Goal: Task Accomplishment & Management: Manage account settings

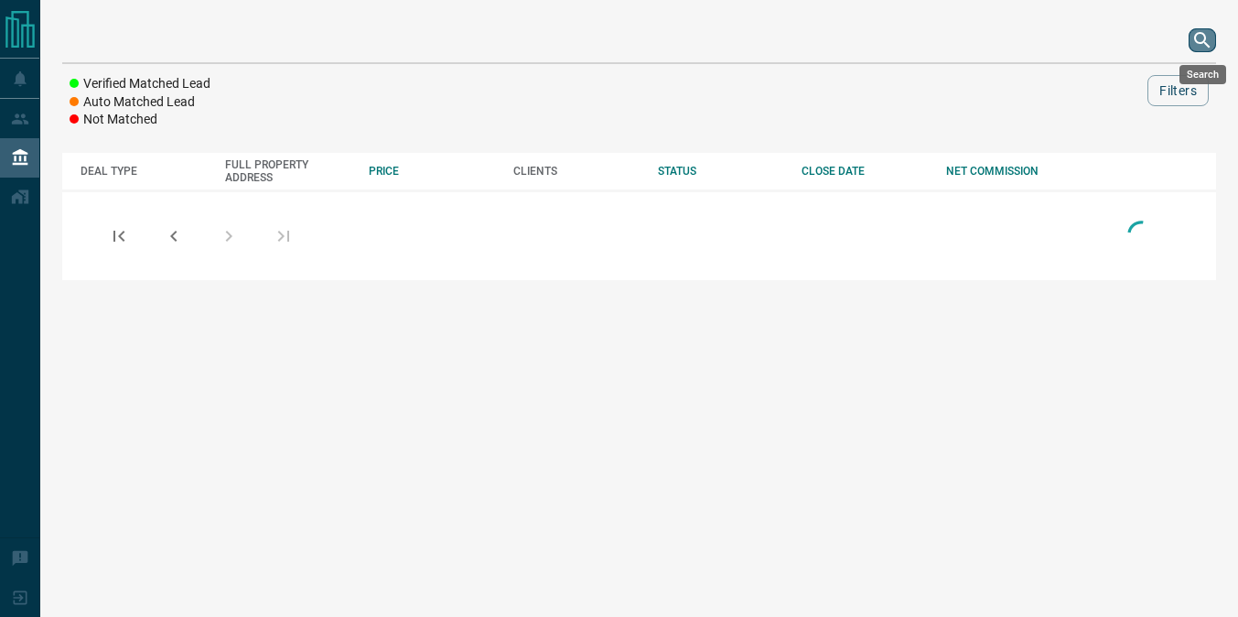
click at [1204, 43] on icon "search button" at bounding box center [1202, 40] width 16 height 16
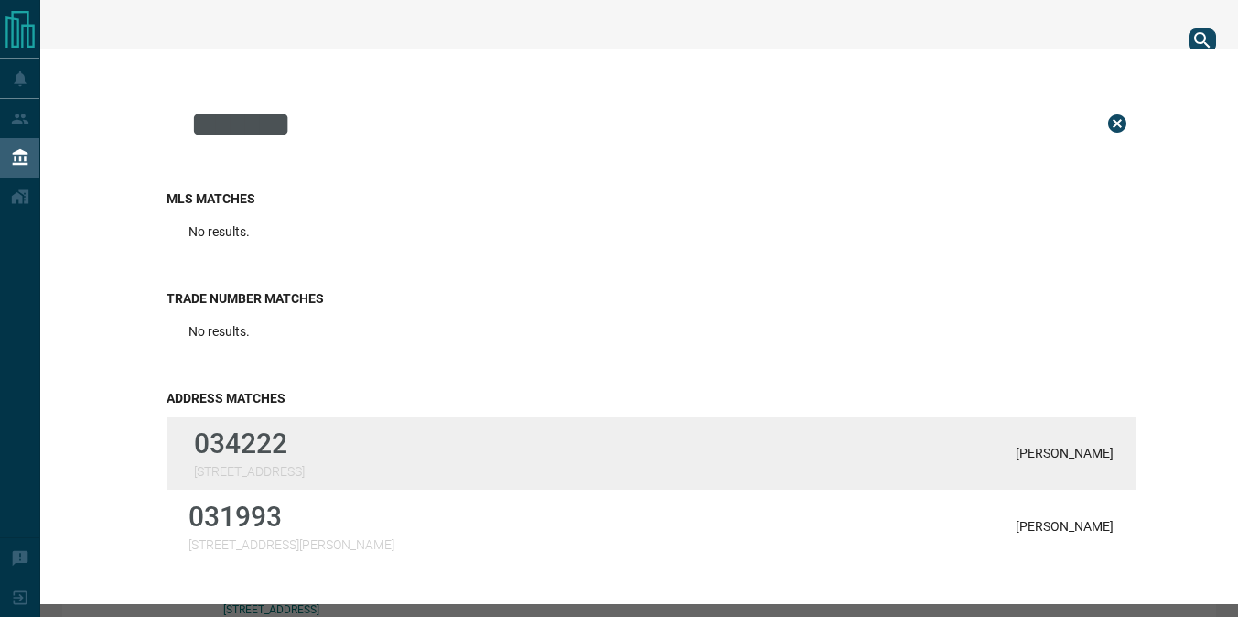
type input "*******"
click at [476, 433] on div "034222 [STREET_ADDRESS] Boyd" at bounding box center [650, 452] width 969 height 73
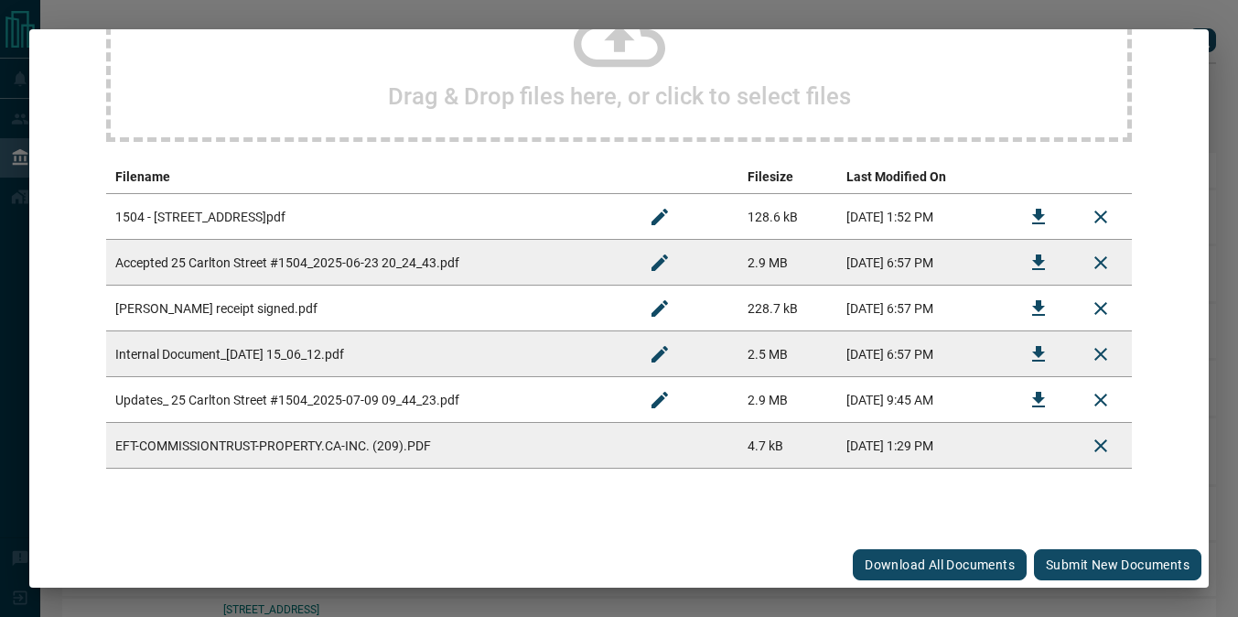
scroll to position [242, 0]
click at [1083, 554] on button "Submit new documents" at bounding box center [1117, 564] width 167 height 31
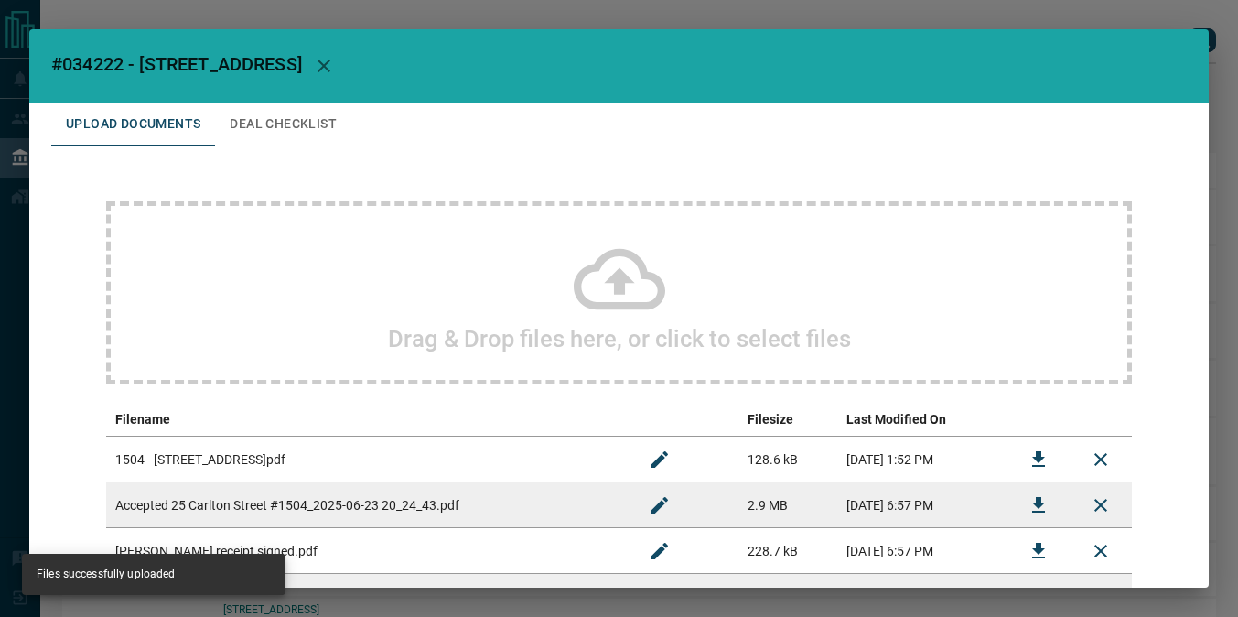
scroll to position [-2, 0]
click at [302, 147] on div "Upload Documents Deal Checklist Drag & Drop files here, or click to select file…" at bounding box center [618, 443] width 1179 height 682
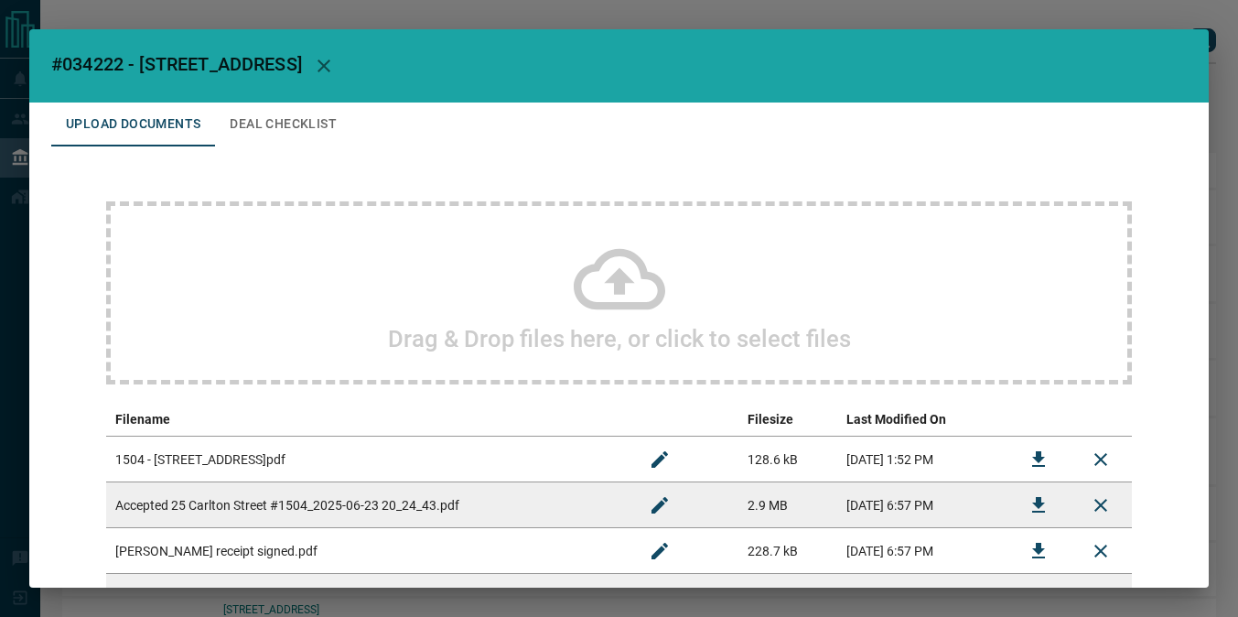
scroll to position [0, 0]
click at [286, 127] on button "Deal Checklist" at bounding box center [283, 124] width 136 height 44
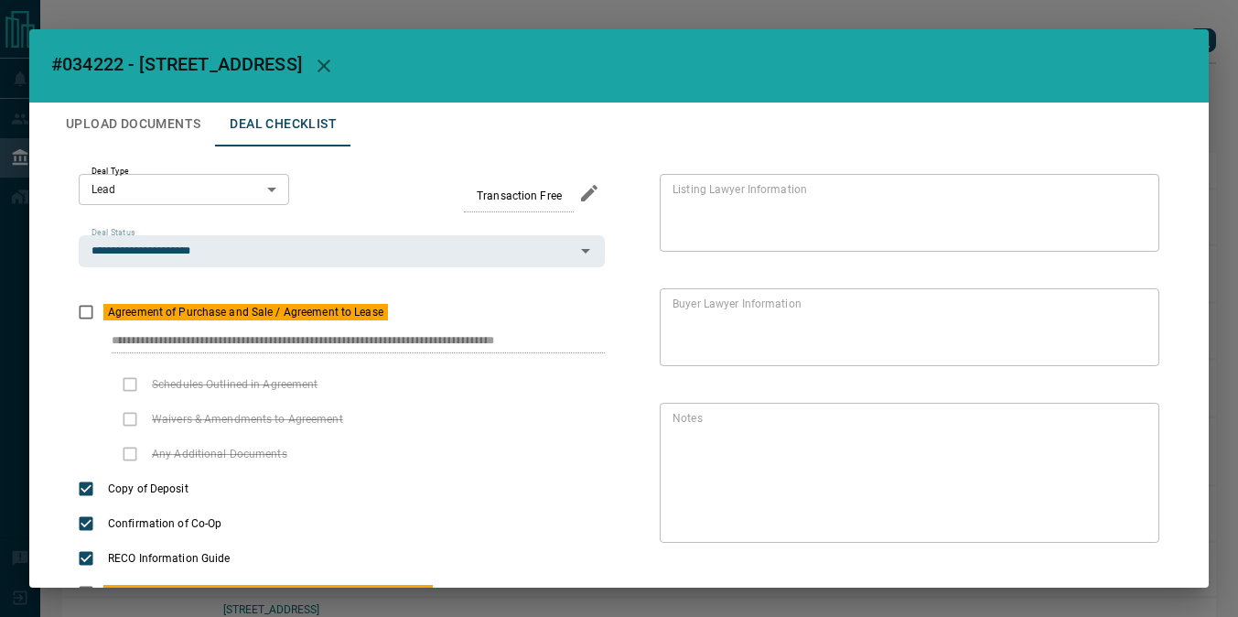
scroll to position [-1, 0]
click at [138, 133] on button "Upload Documents" at bounding box center [133, 124] width 164 height 44
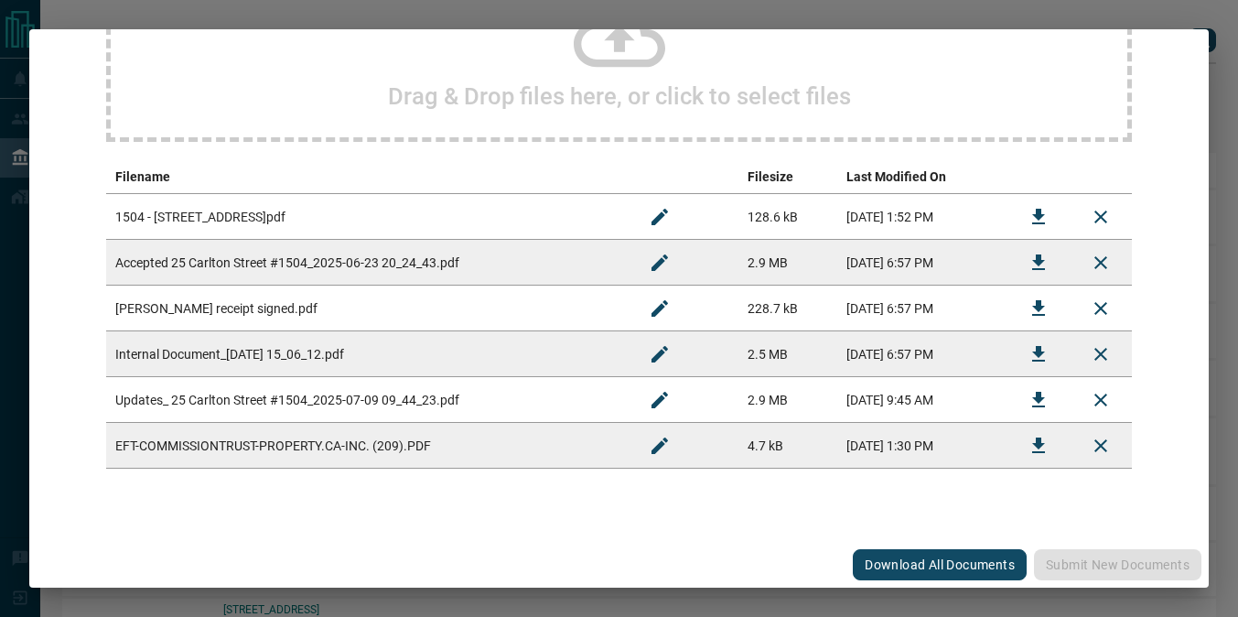
scroll to position [242, 0]
click at [1040, 401] on icon "Download" at bounding box center [1038, 400] width 13 height 16
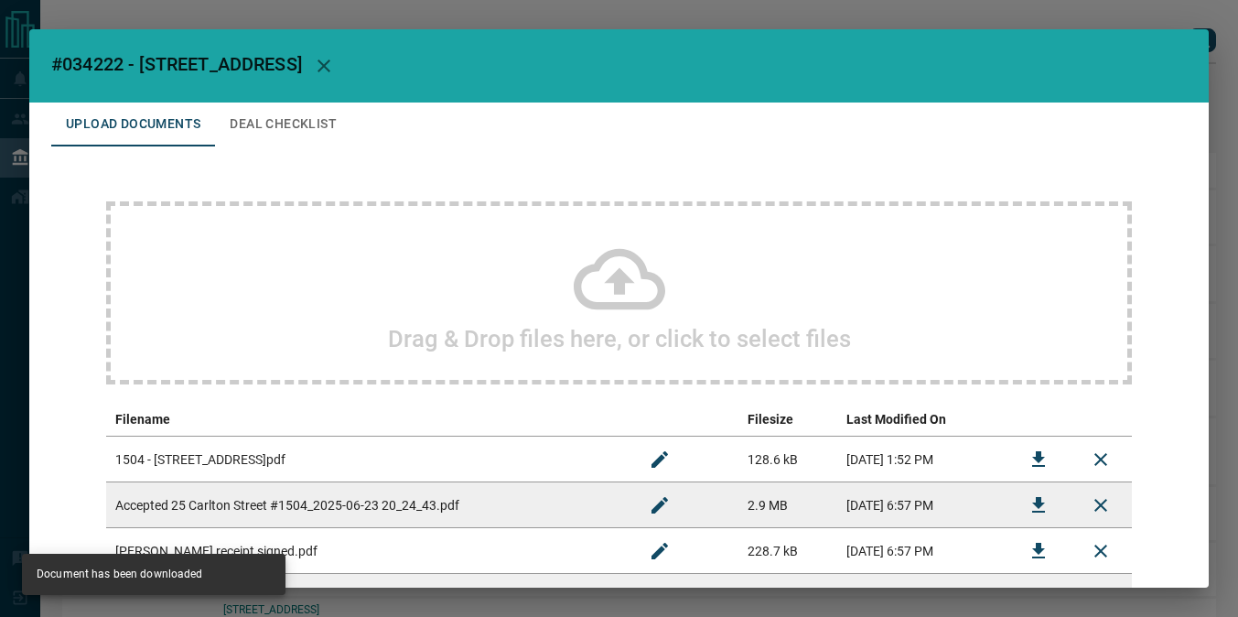
scroll to position [-1, 0]
click at [250, 120] on button "Deal Checklist" at bounding box center [283, 124] width 136 height 44
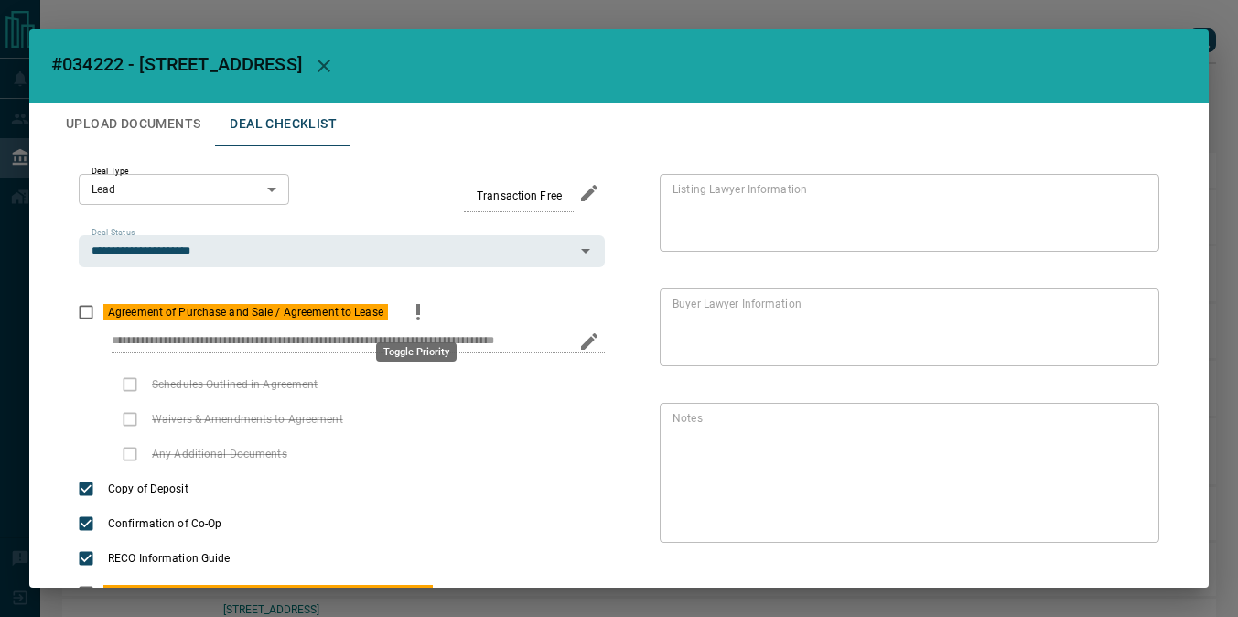
click at [426, 311] on icon "priority" at bounding box center [418, 312] width 22 height 22
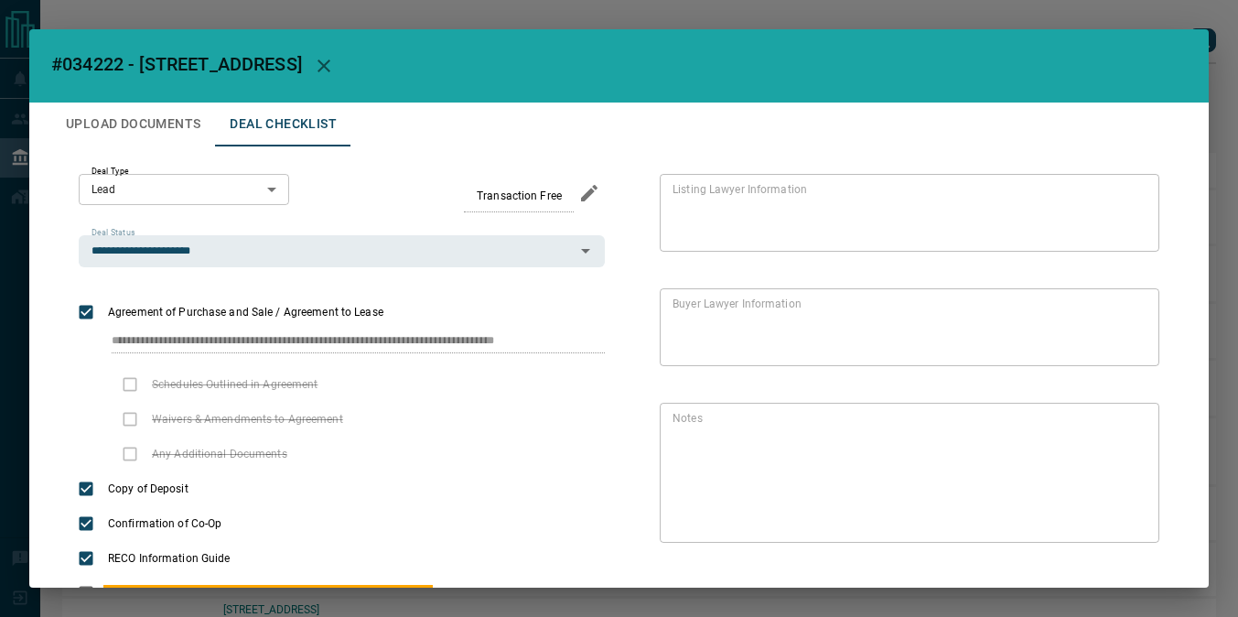
click at [123, 125] on button "Upload Documents" at bounding box center [133, 124] width 164 height 44
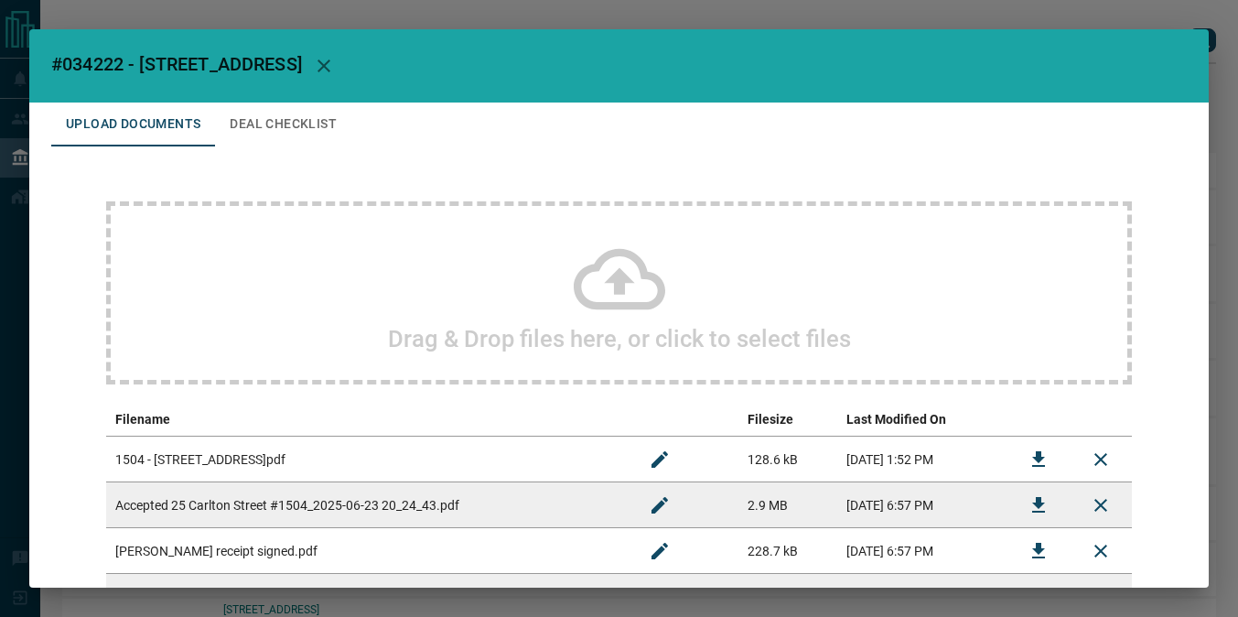
scroll to position [0, 0]
click at [346, 57] on button "button" at bounding box center [324, 66] width 44 height 44
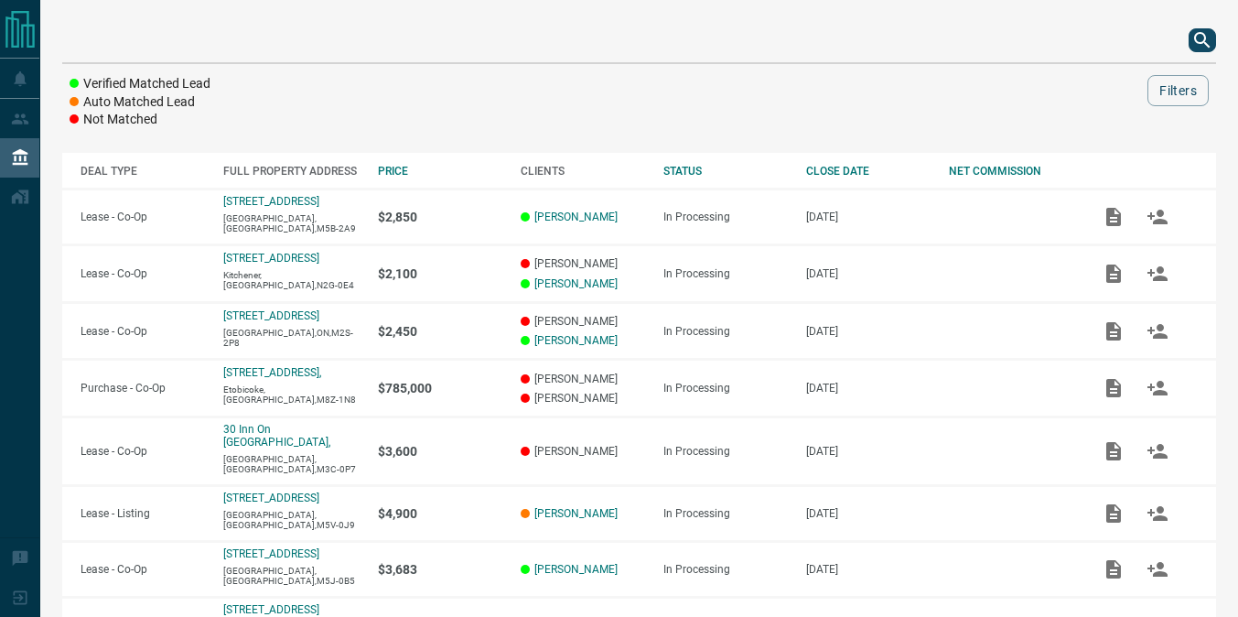
click at [1204, 44] on icon "search button" at bounding box center [1202, 40] width 22 height 22
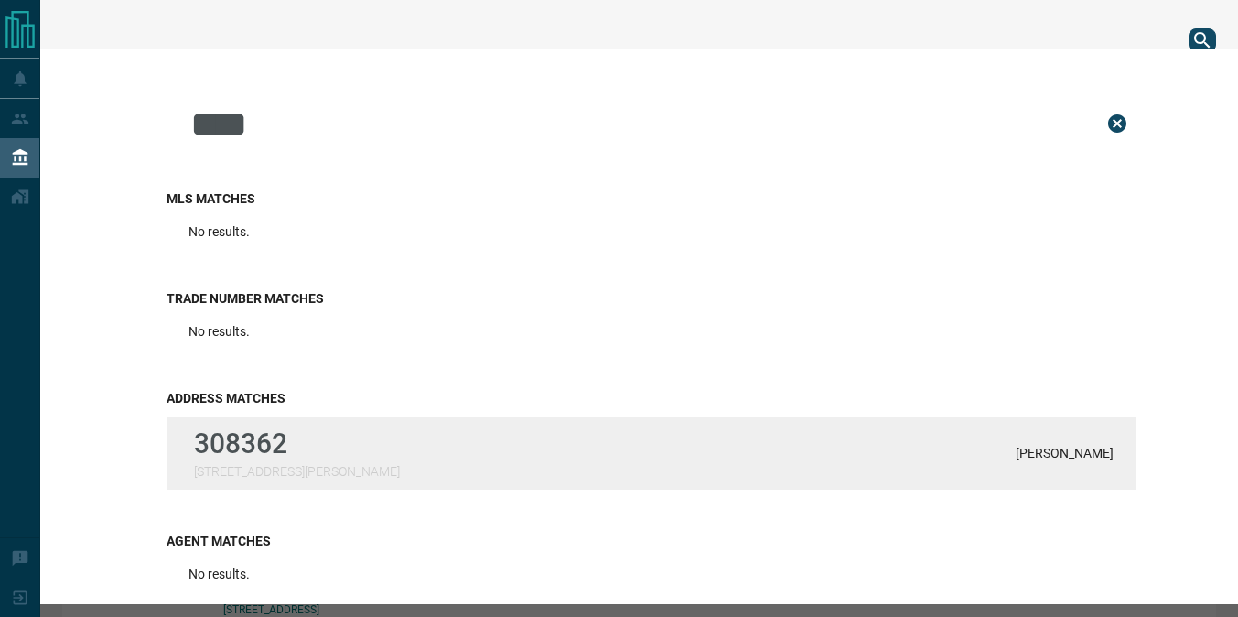
type input "****"
click at [523, 440] on div "308362 [STREET_ADDRESS][GEOGRAPHIC_DATA][PERSON_NAME][PERSON_NAME]" at bounding box center [650, 452] width 969 height 73
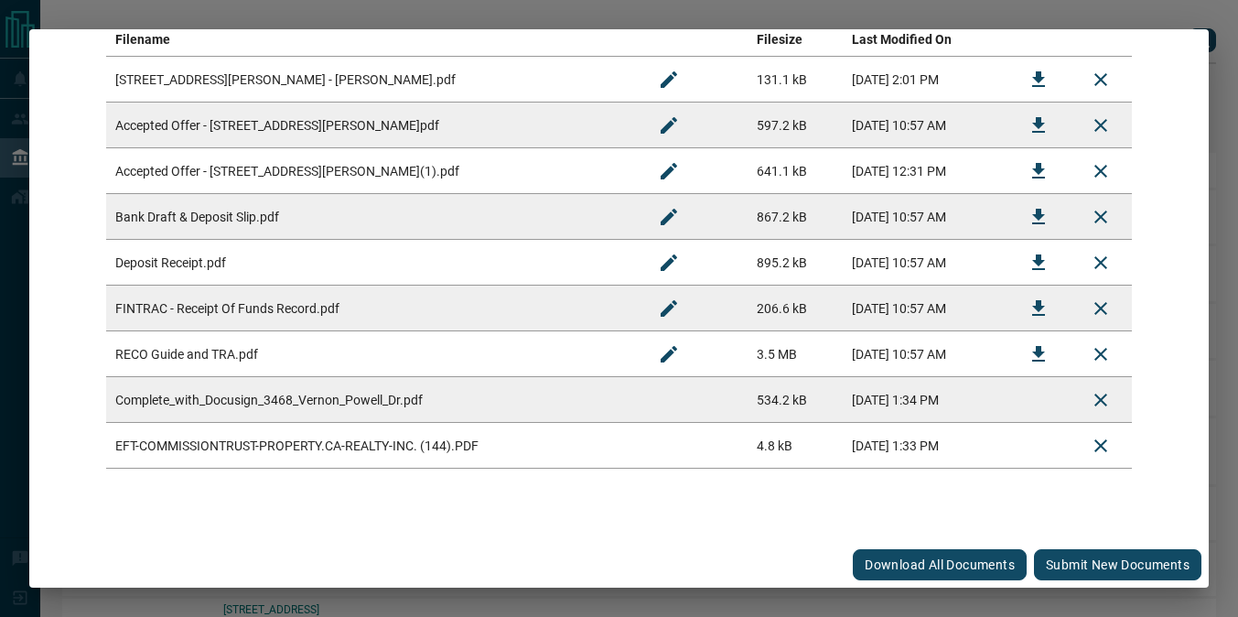
scroll to position [380, 0]
click at [1086, 570] on button "Submit new documents" at bounding box center [1117, 564] width 167 height 31
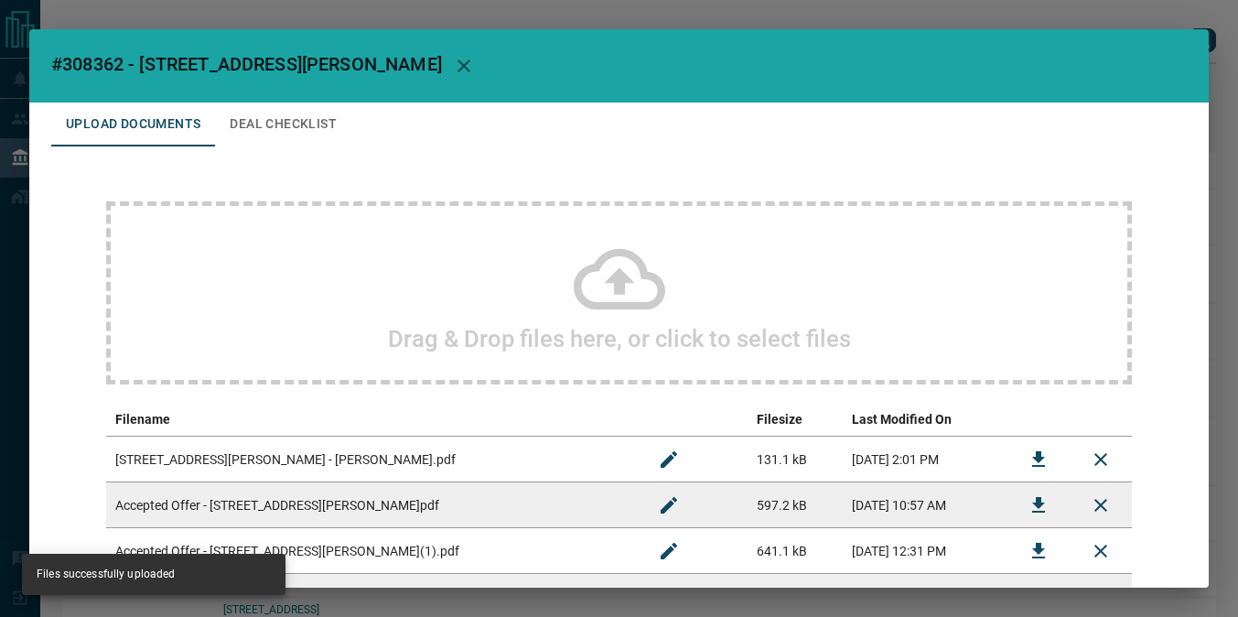
scroll to position [0, 0]
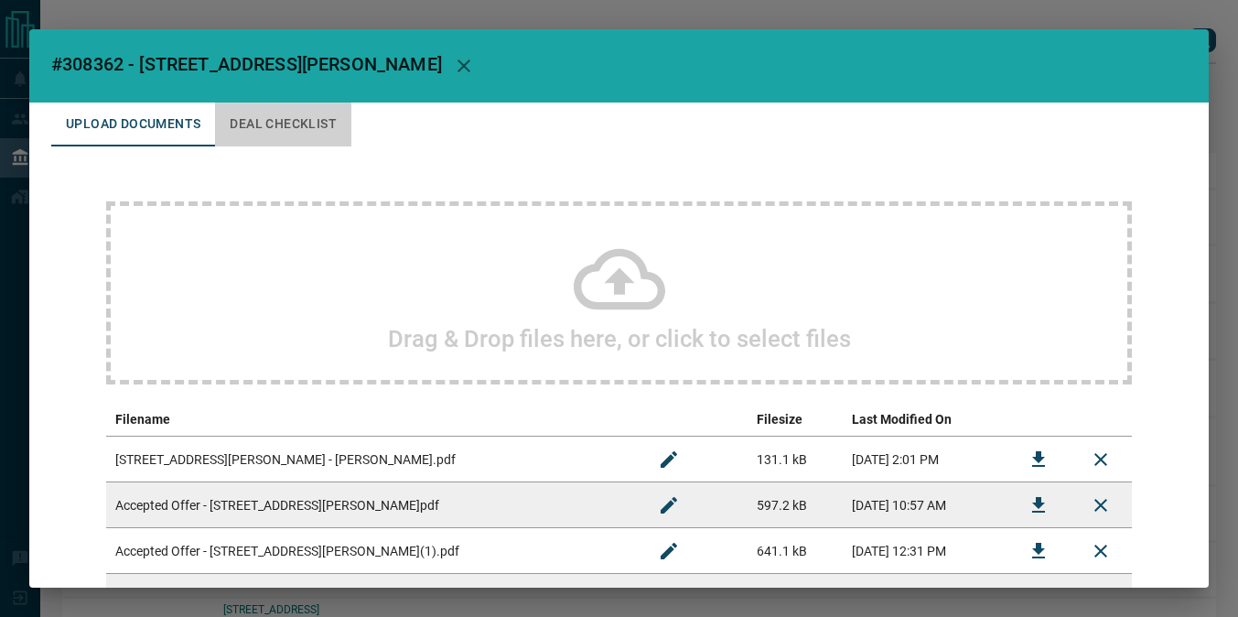
click at [263, 111] on button "Deal Checklist" at bounding box center [283, 124] width 136 height 44
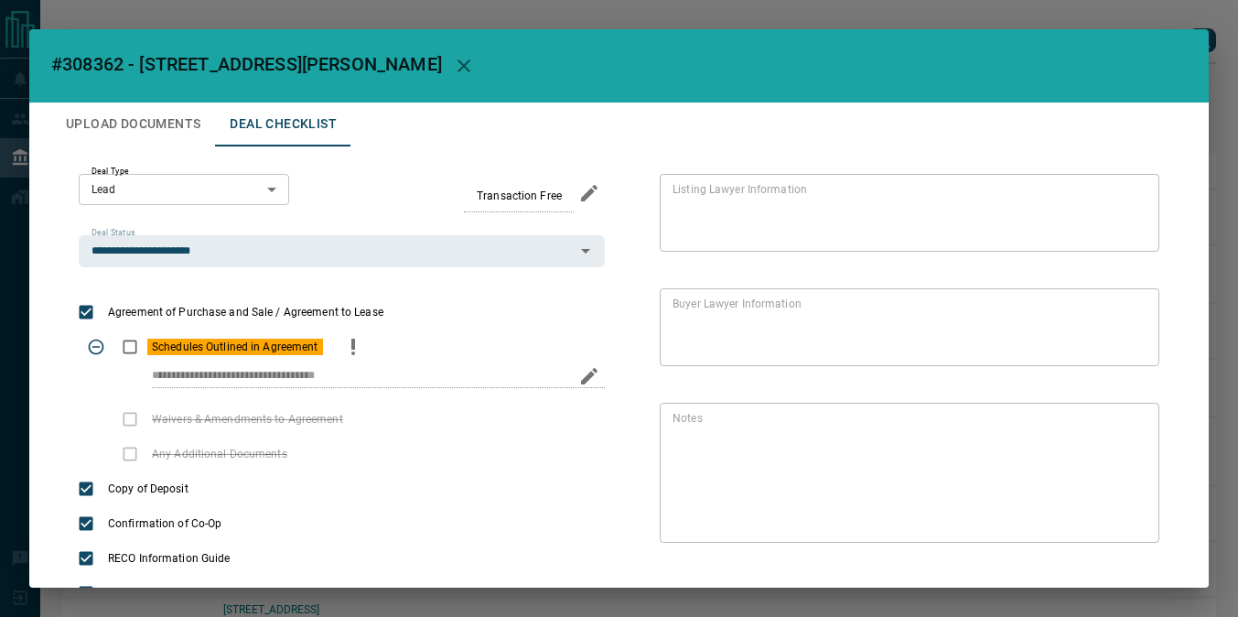
click at [352, 339] on icon "priority" at bounding box center [353, 343] width 4 height 11
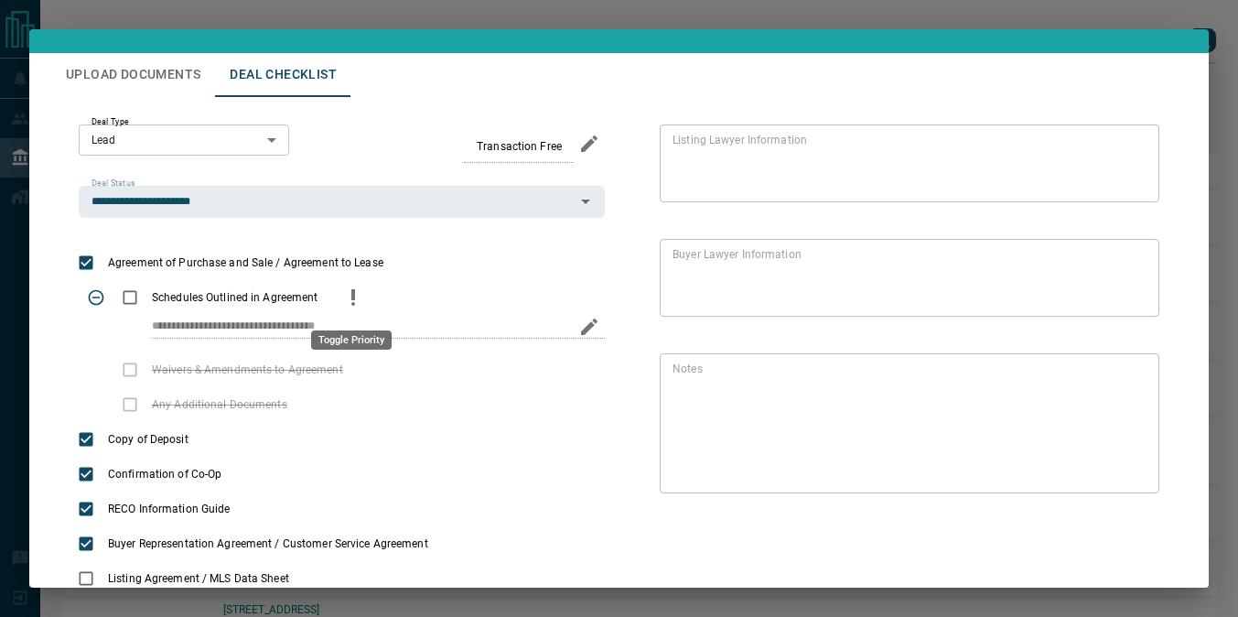
scroll to position [38, 0]
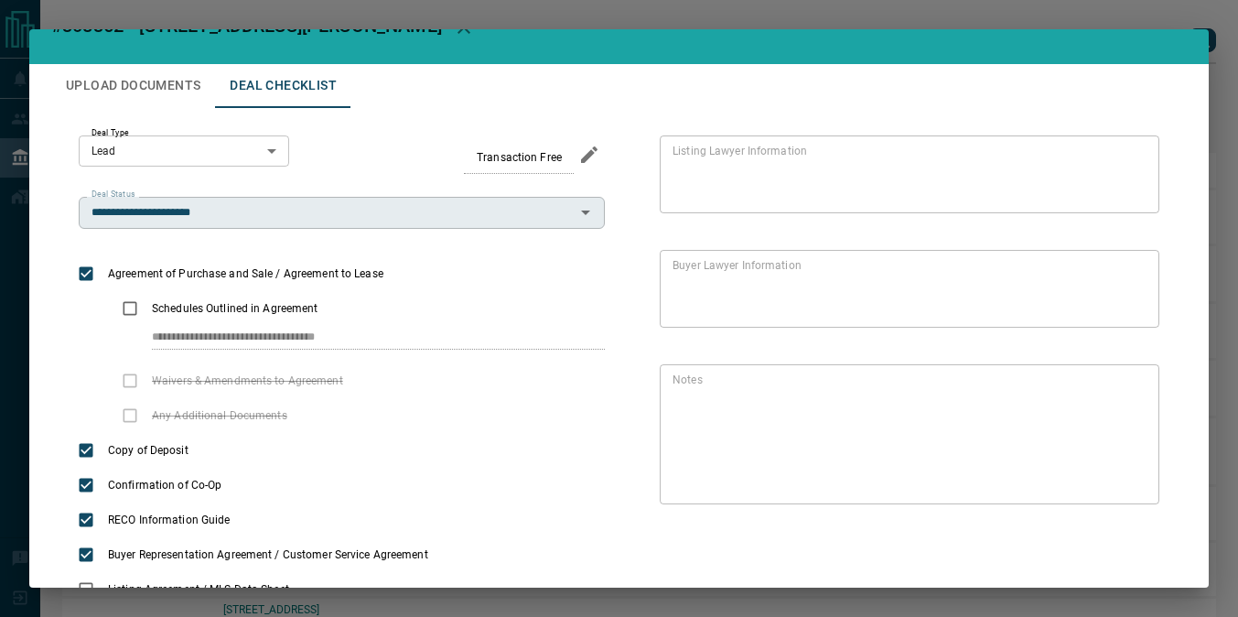
click at [227, 216] on input "**********" at bounding box center [326, 212] width 485 height 20
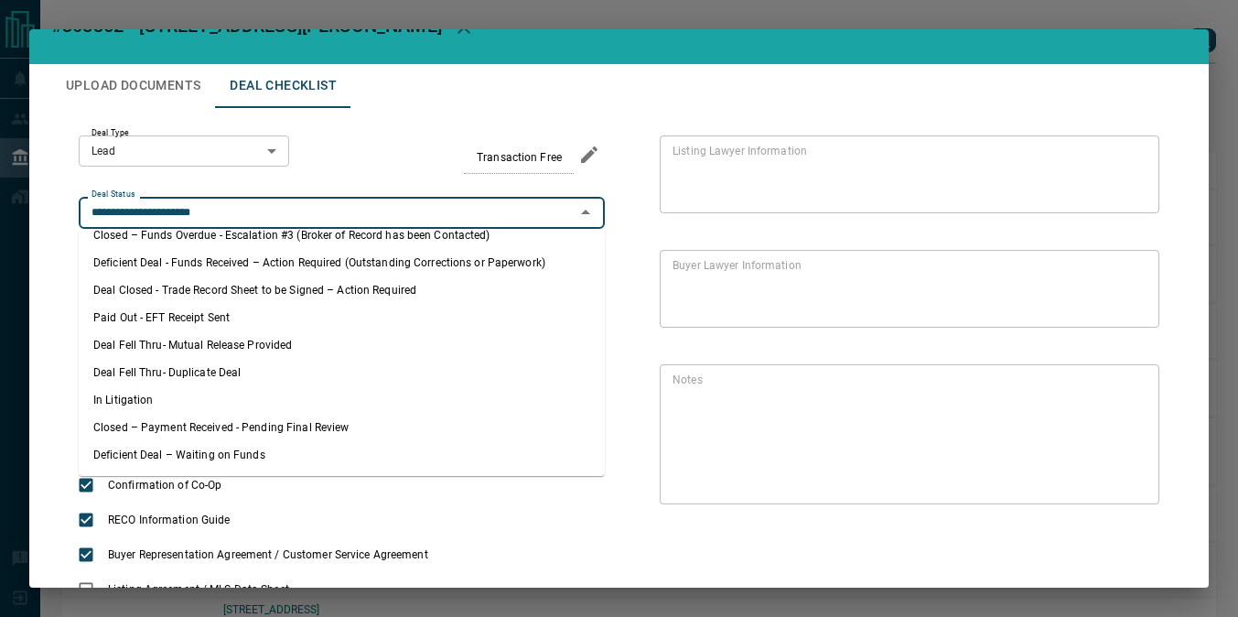
scroll to position [394, 0]
click at [212, 427] on li "Closed – Payment Received - Pending Final Review" at bounding box center [342, 426] width 526 height 27
type input "**********"
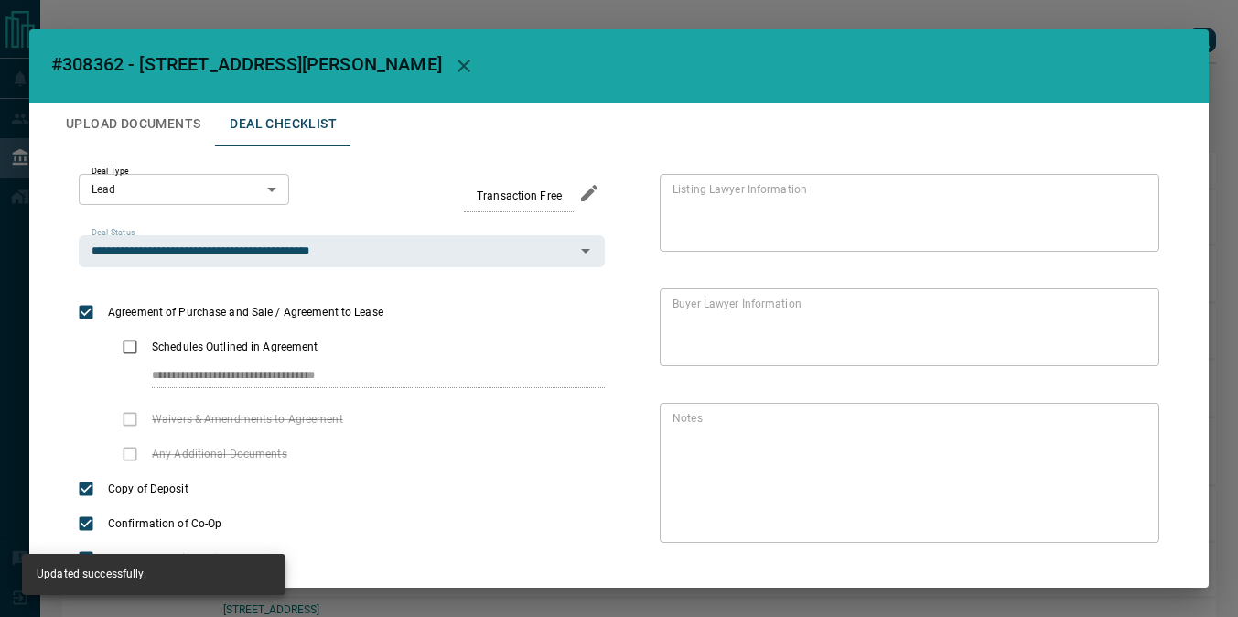
scroll to position [0, 0]
click at [453, 59] on icon "button" at bounding box center [464, 66] width 22 height 22
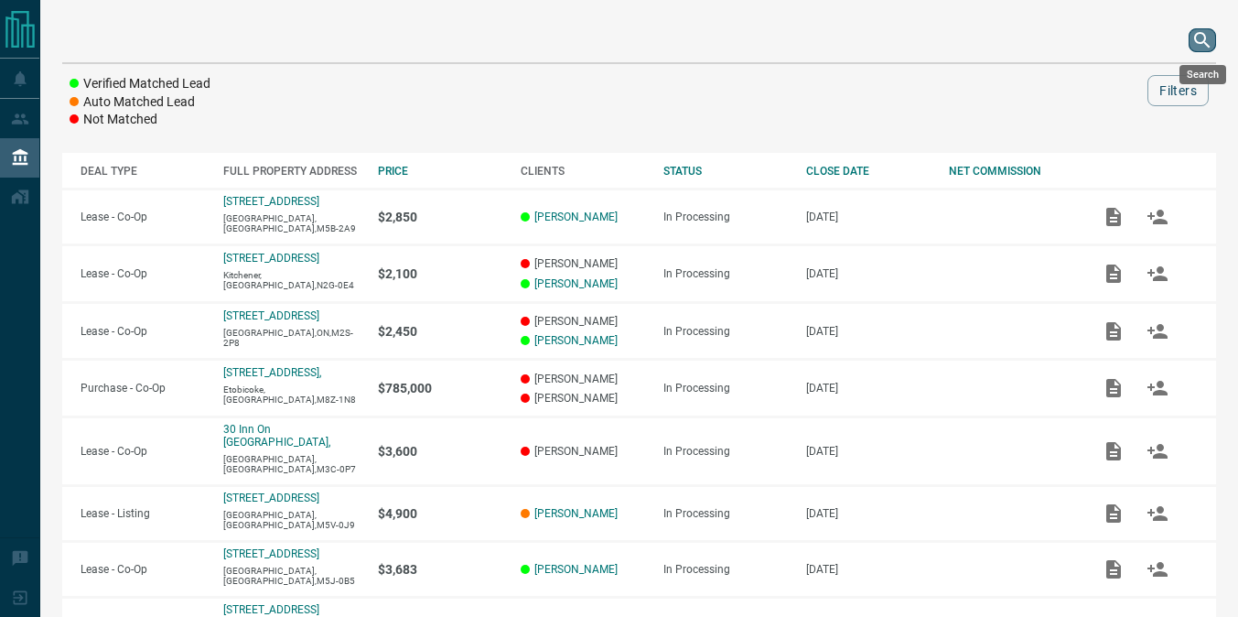
click at [1202, 41] on icon "search button" at bounding box center [1202, 40] width 22 height 22
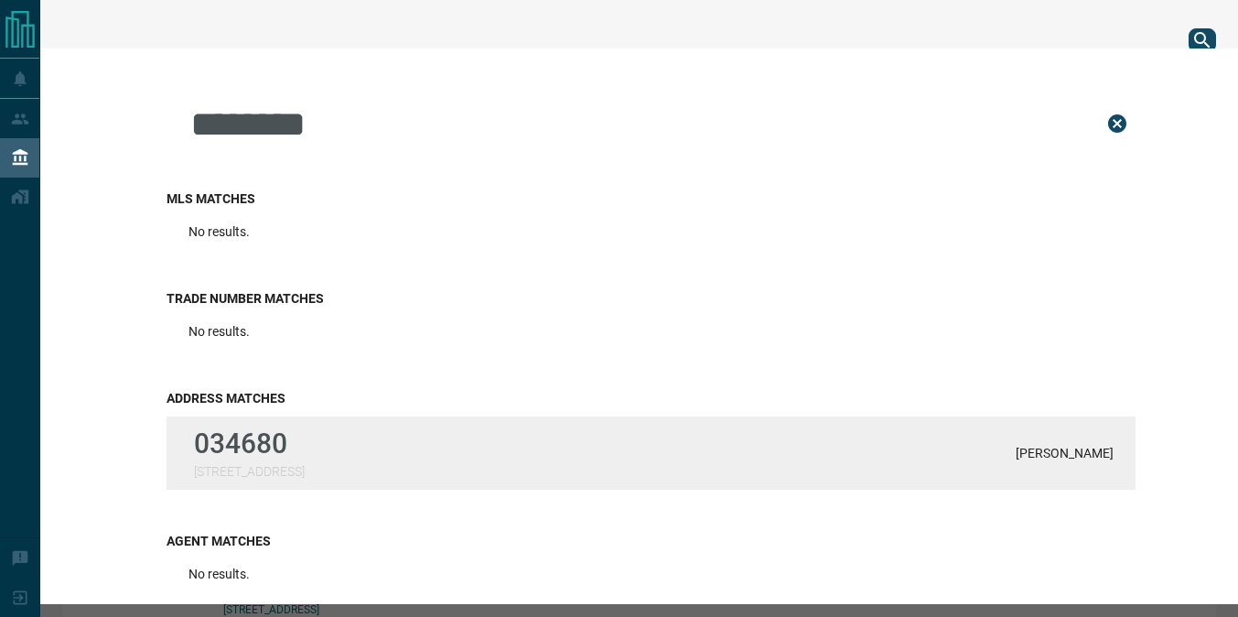
type input "********"
click at [363, 430] on div "034680 [STREET_ADDRESS][PERSON_NAME]" at bounding box center [650, 452] width 969 height 73
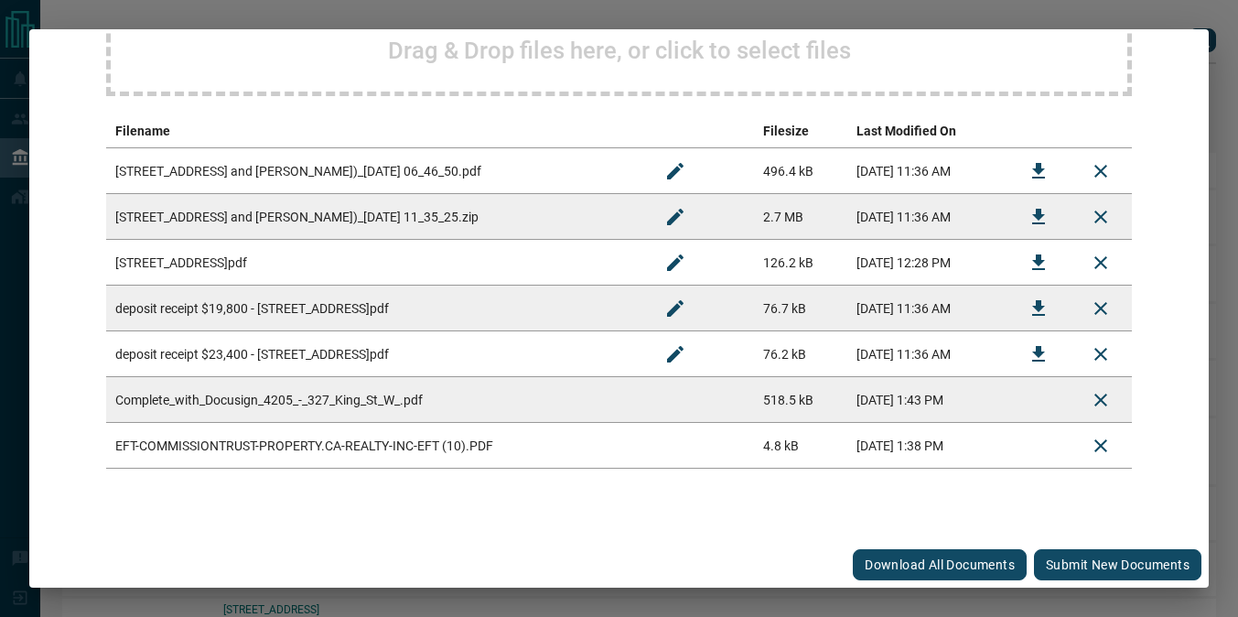
scroll to position [288, 0]
click at [1090, 563] on button "Submit new documents" at bounding box center [1117, 564] width 167 height 31
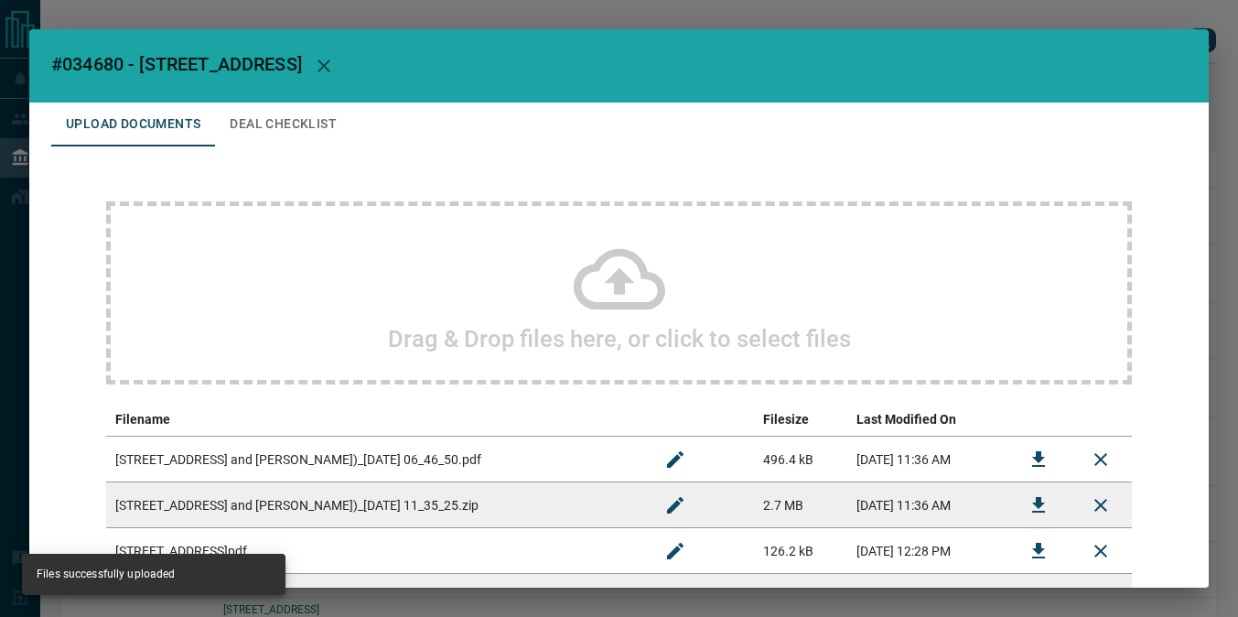
scroll to position [-1, 0]
click at [285, 115] on button "Deal Checklist" at bounding box center [283, 124] width 136 height 44
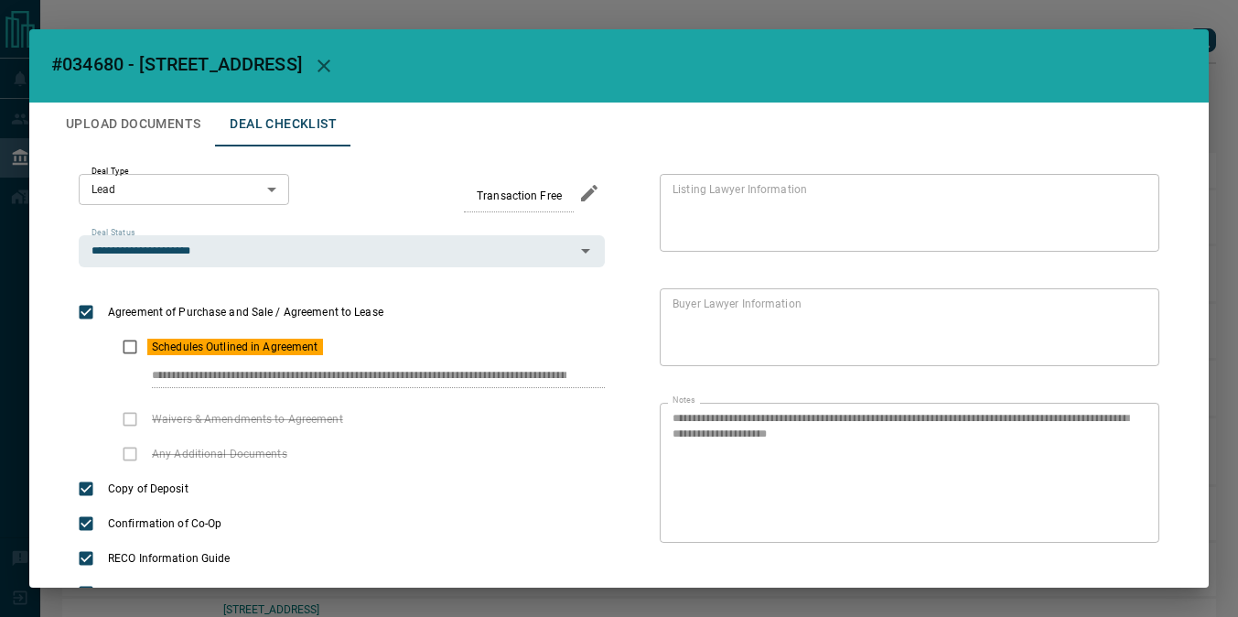
scroll to position [0, 0]
click at [351, 341] on icon "priority" at bounding box center [353, 343] width 4 height 11
click at [258, 233] on div "**********" at bounding box center [342, 220] width 526 height 93
click at [257, 254] on input "**********" at bounding box center [326, 251] width 485 height 20
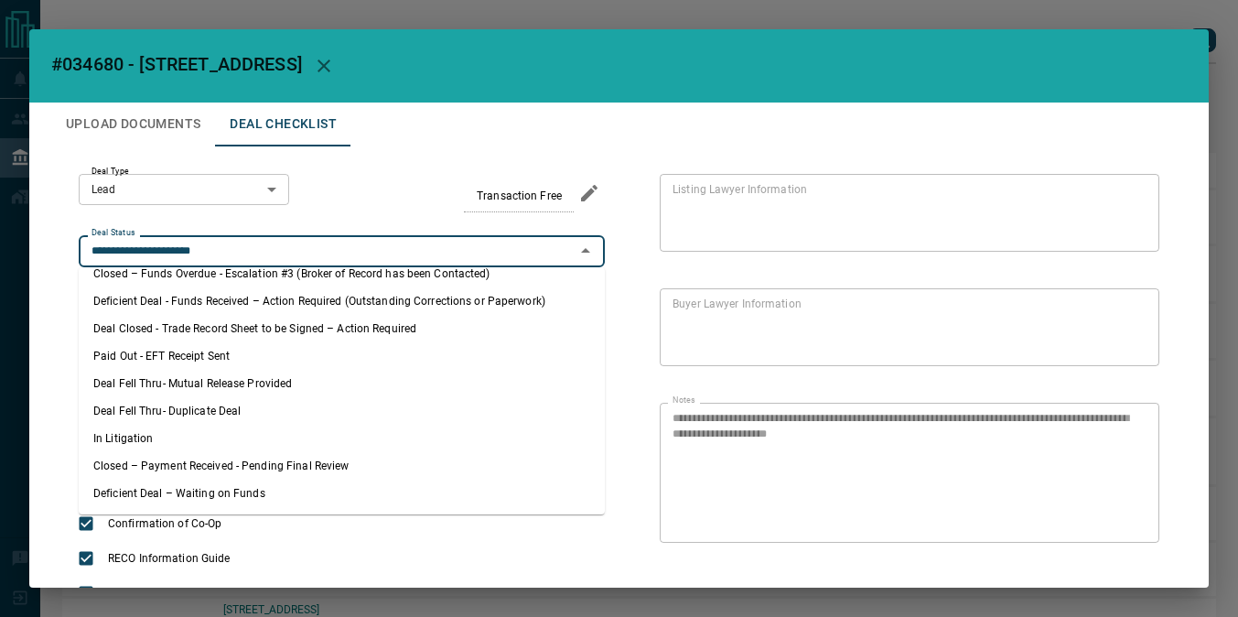
scroll to position [393, 0]
click at [253, 466] on li "Closed – Payment Received - Pending Final Review" at bounding box center [342, 465] width 526 height 27
type input "**********"
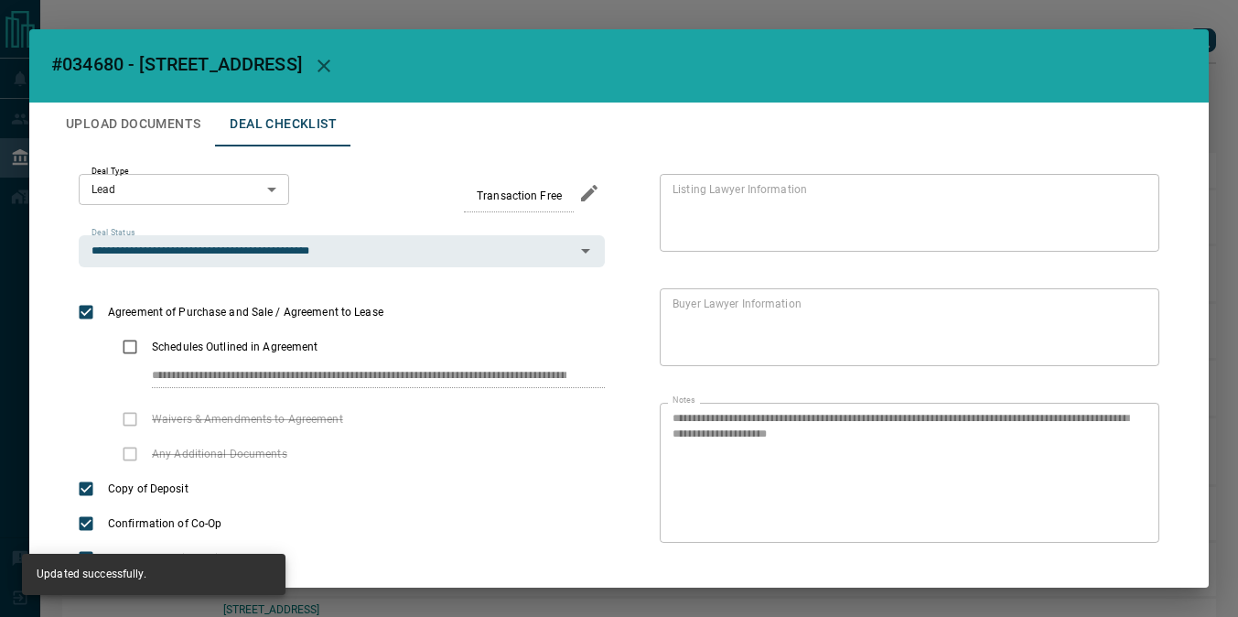
click at [338, 70] on button "button" at bounding box center [324, 66] width 44 height 44
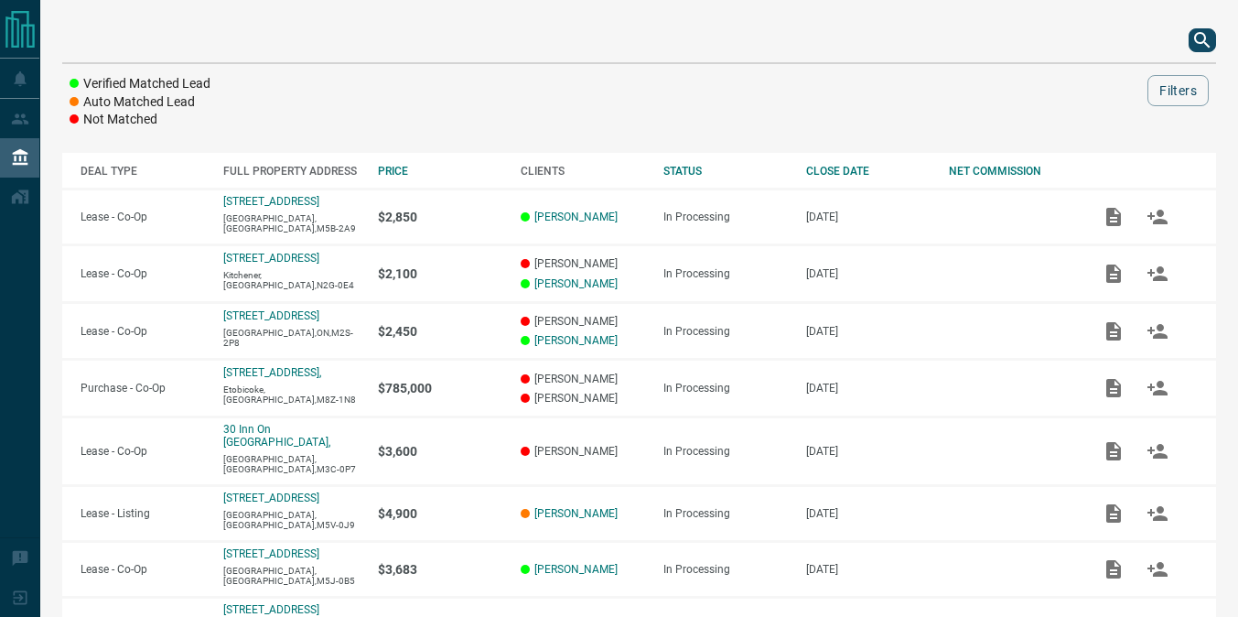
click at [1197, 41] on icon "search button" at bounding box center [1202, 40] width 22 height 22
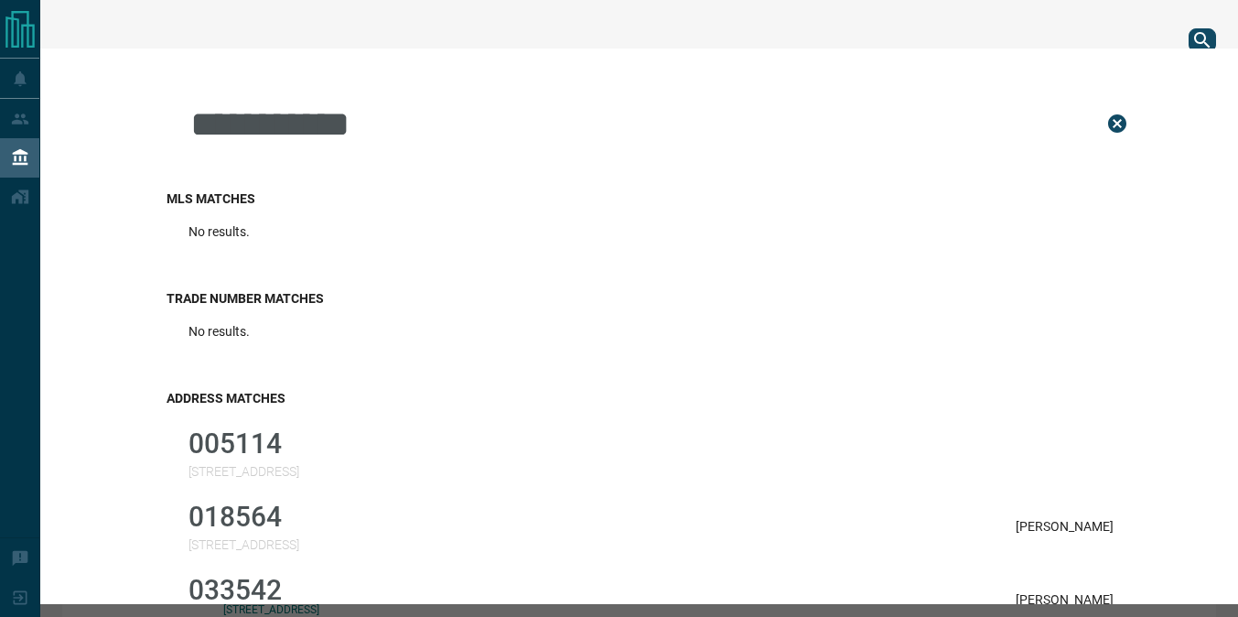
scroll to position [0, 0]
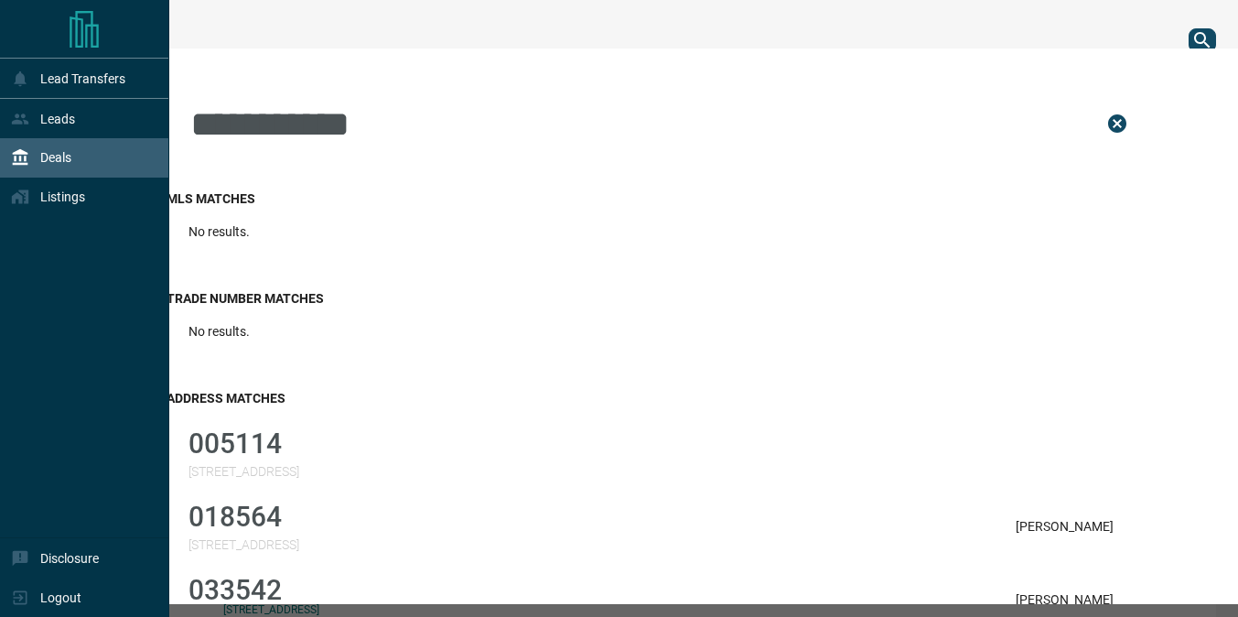
drag, startPoint x: 406, startPoint y: 145, endPoint x: -7, endPoint y: 137, distance: 413.5
click at [0, 137] on html "**********" at bounding box center [619, 308] width 1238 height 617
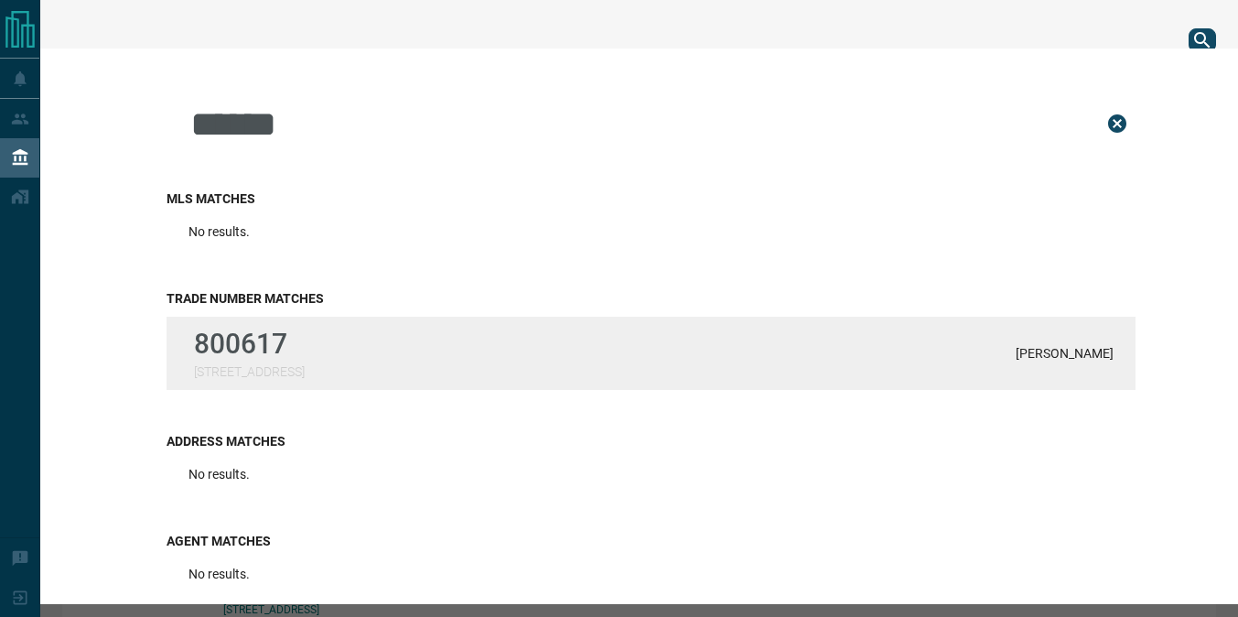
type input "******"
click at [360, 348] on div "800617 [STREET_ADDRESS][PERSON_NAME]" at bounding box center [650, 353] width 969 height 73
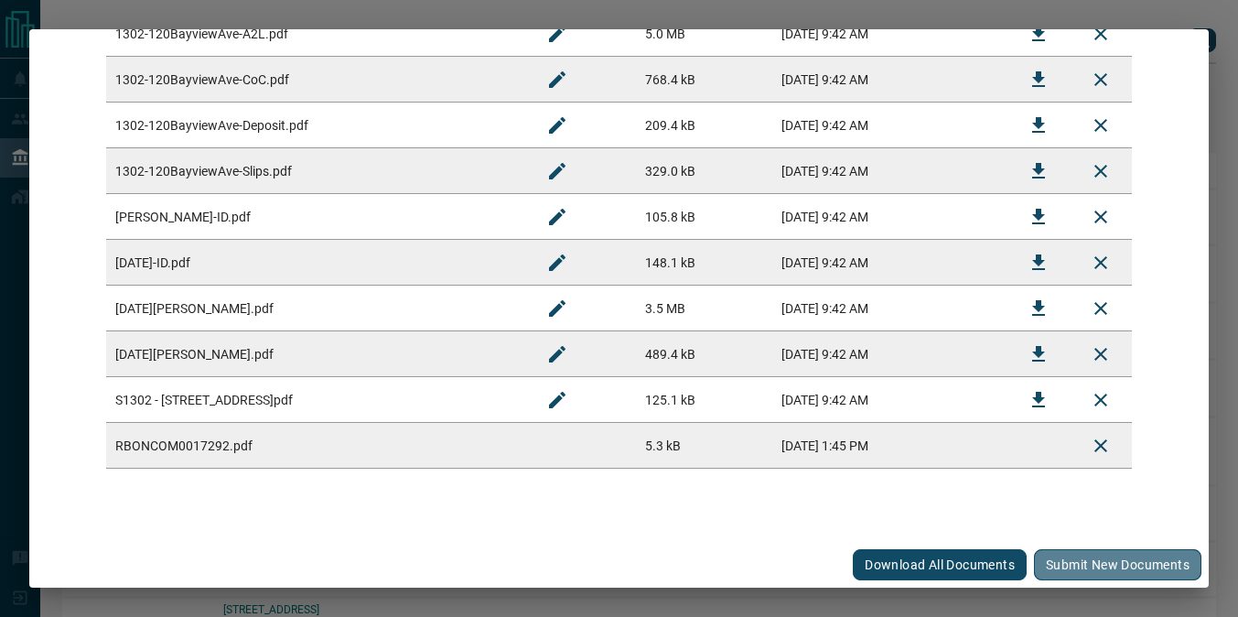
click at [1088, 566] on button "Submit new documents" at bounding box center [1117, 564] width 167 height 31
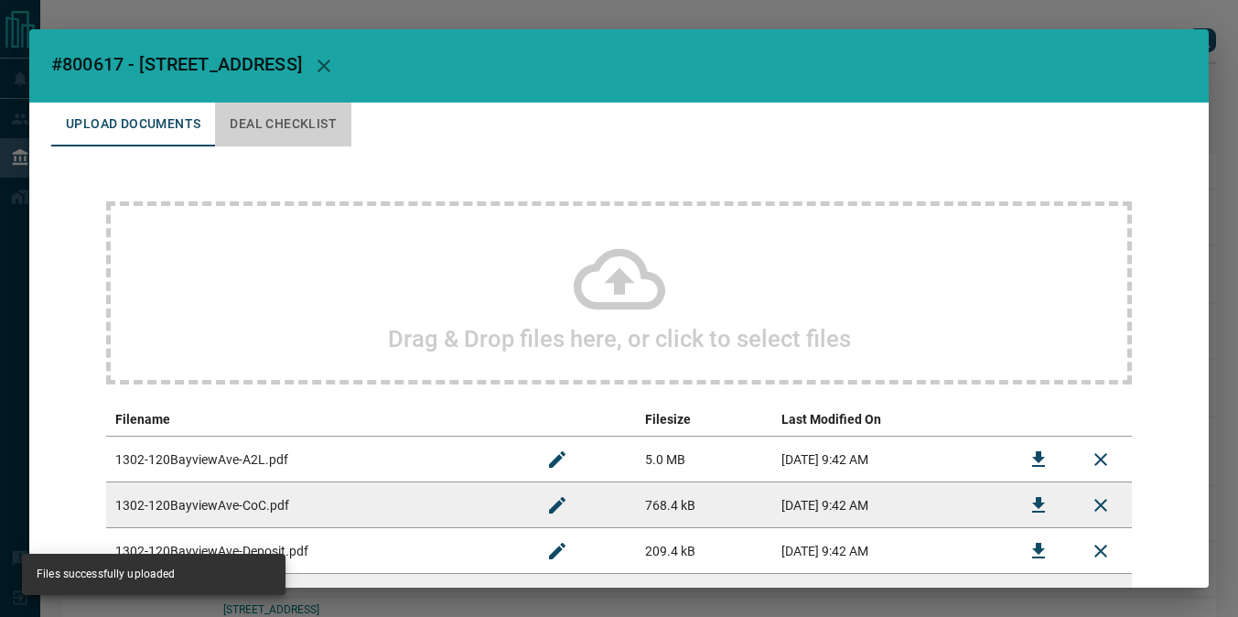
scroll to position [-1, 0]
click at [263, 133] on button "Deal Checklist" at bounding box center [283, 124] width 136 height 44
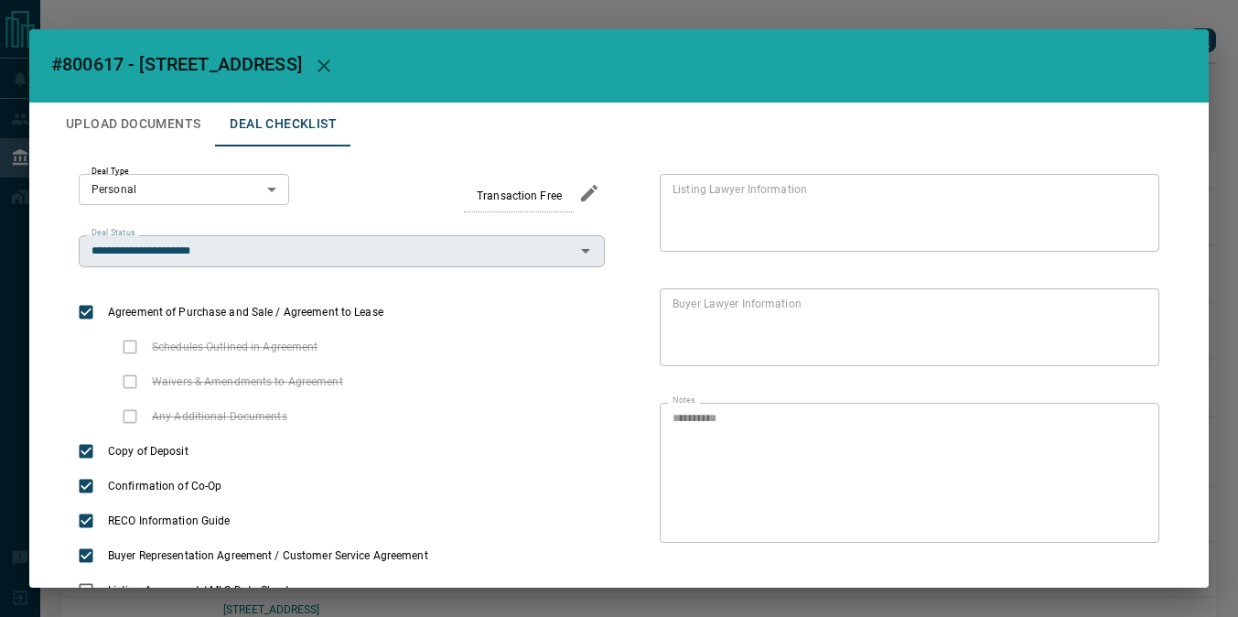
click at [255, 245] on input "**********" at bounding box center [326, 251] width 485 height 20
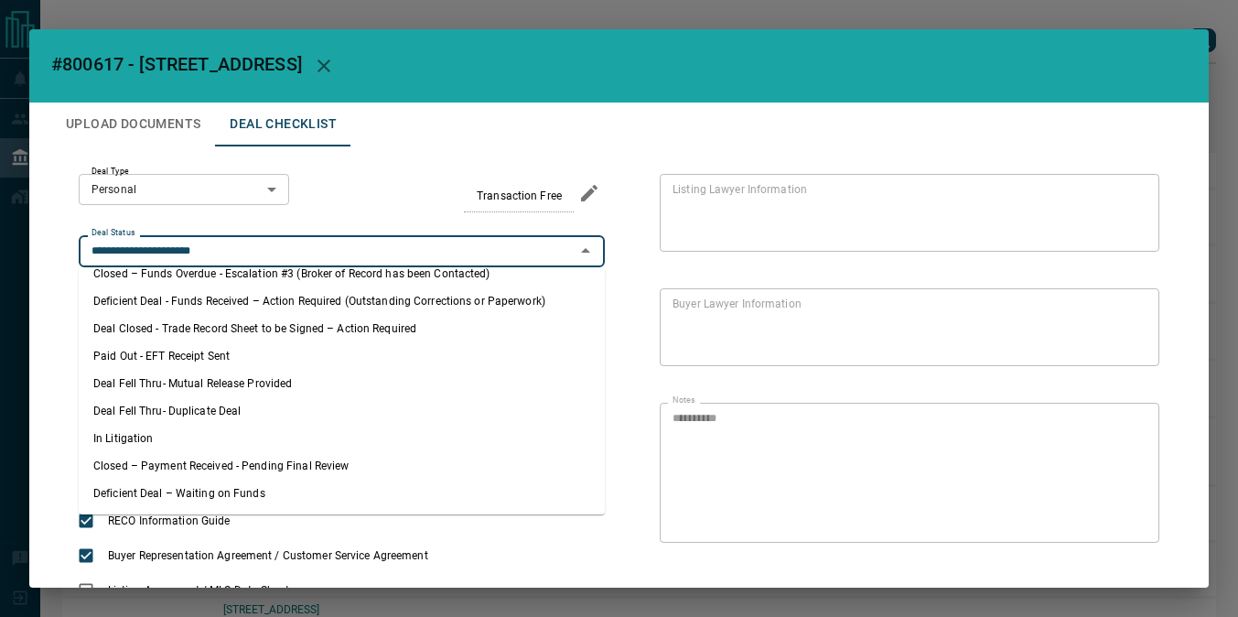
scroll to position [394, 0]
click at [229, 467] on li "Closed – Payment Received - Pending Final Review" at bounding box center [342, 465] width 526 height 27
type input "**********"
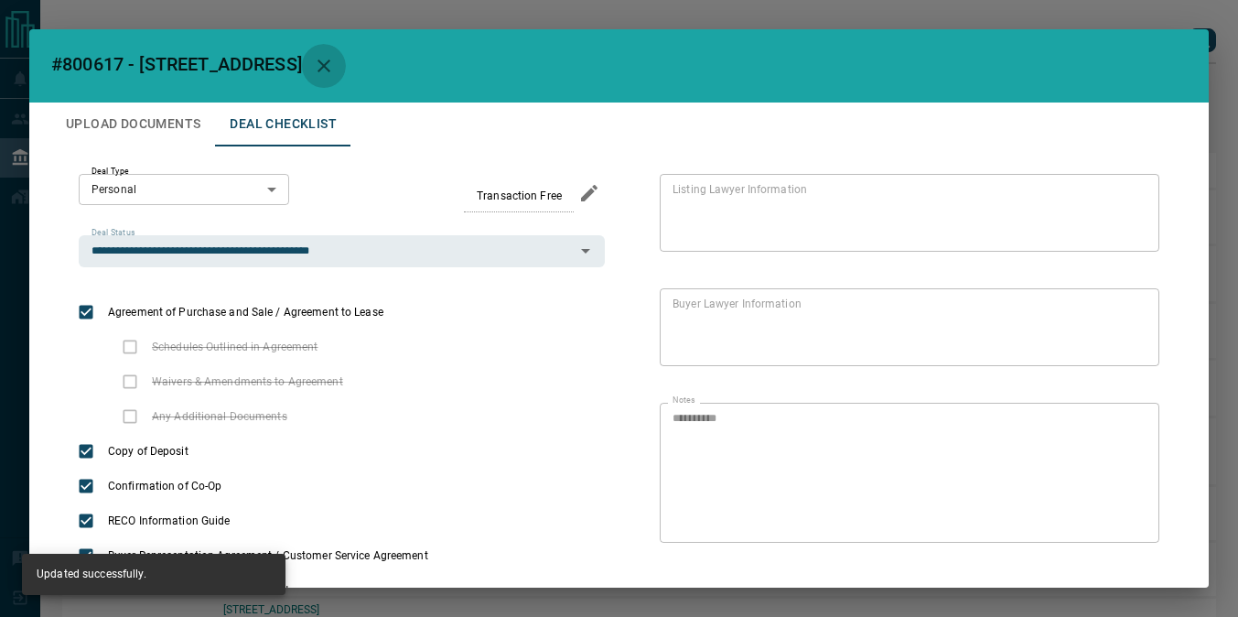
click at [346, 69] on button "button" at bounding box center [324, 66] width 44 height 44
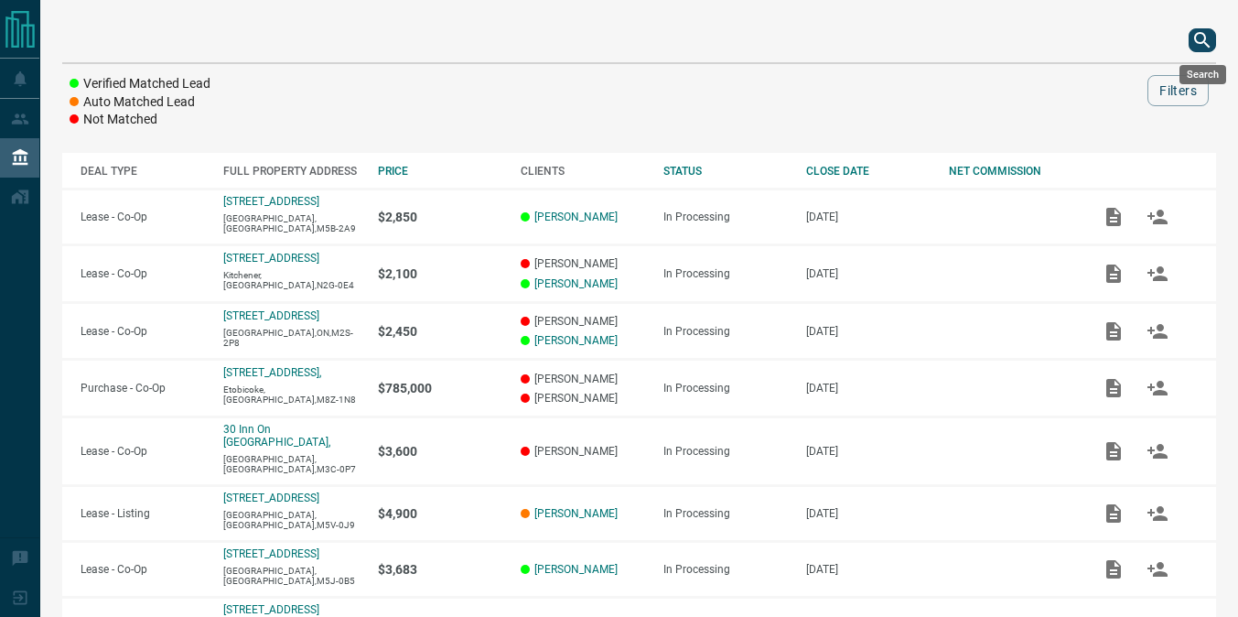
click at [1191, 40] on icon "search button" at bounding box center [1202, 40] width 22 height 22
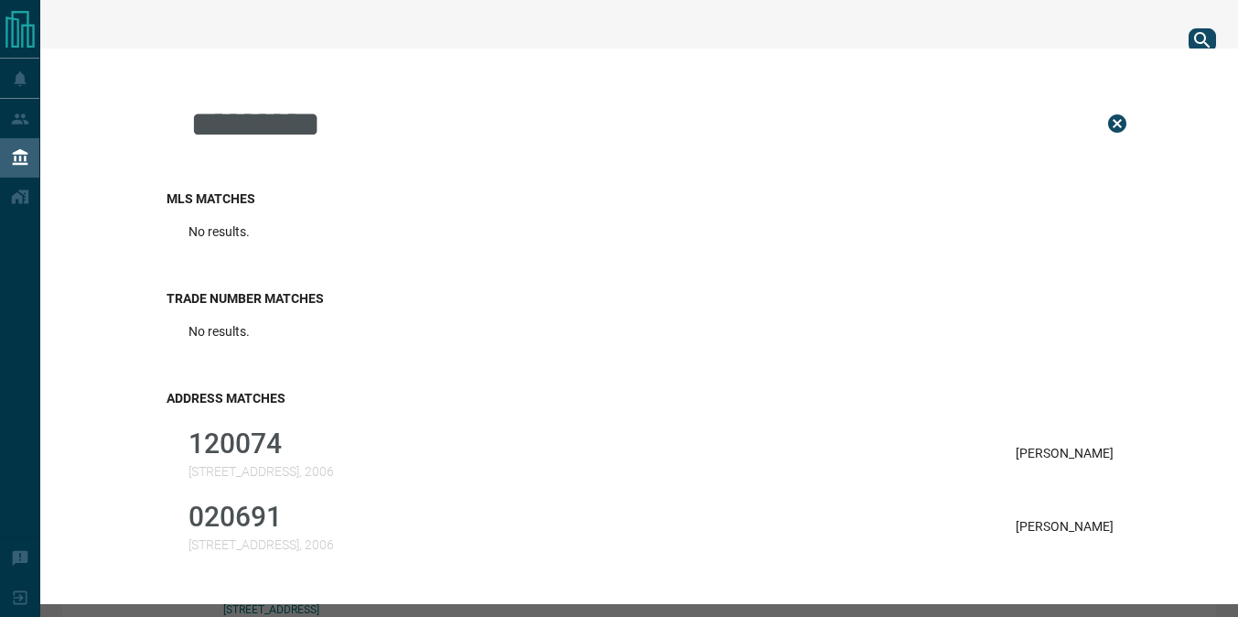
scroll to position [102, 0]
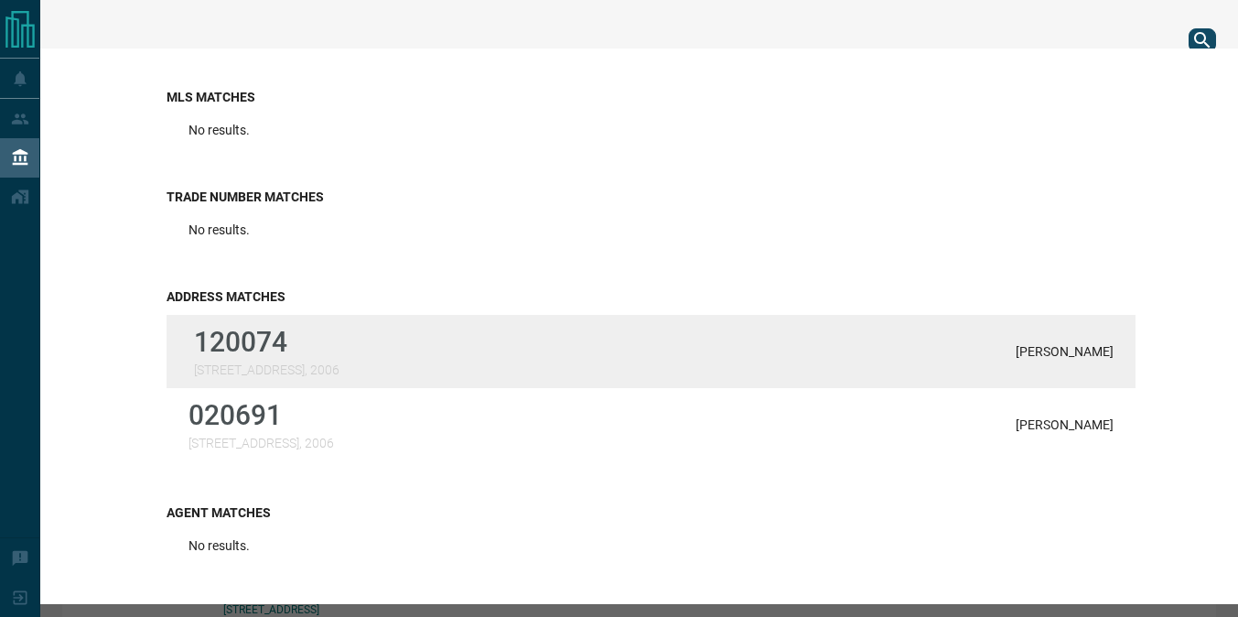
type input "*********"
click at [339, 349] on p "120074" at bounding box center [266, 342] width 145 height 32
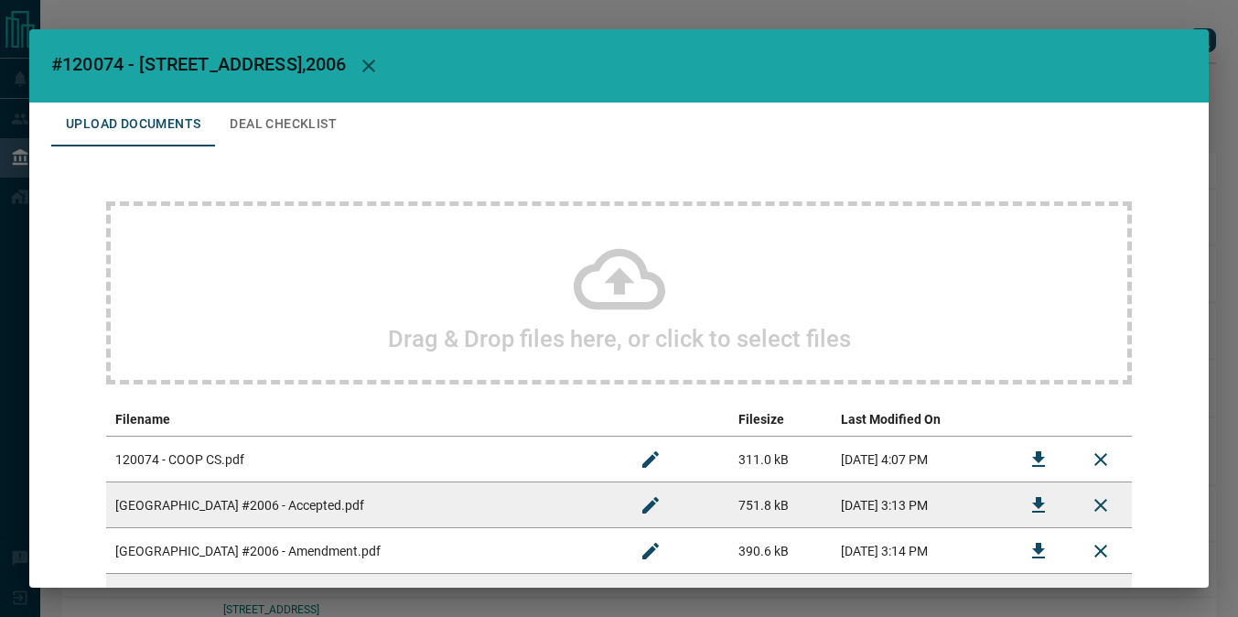
click at [380, 56] on icon "button" at bounding box center [369, 66] width 22 height 22
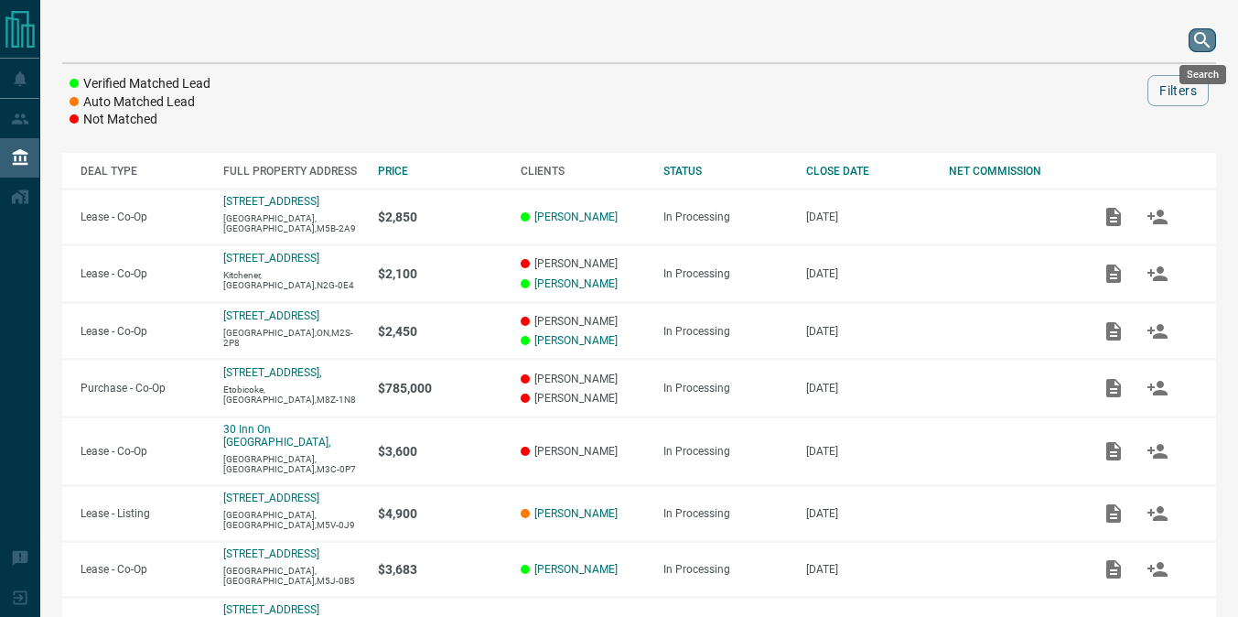
click at [1196, 48] on icon "search button" at bounding box center [1202, 40] width 22 height 22
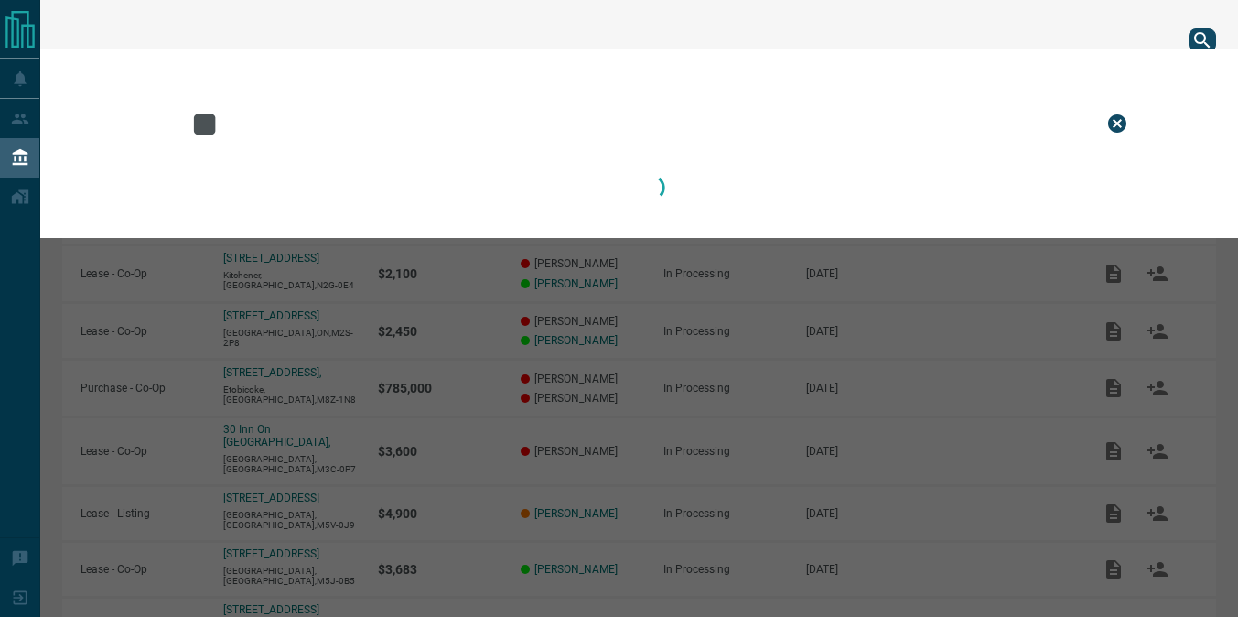
type input "*"
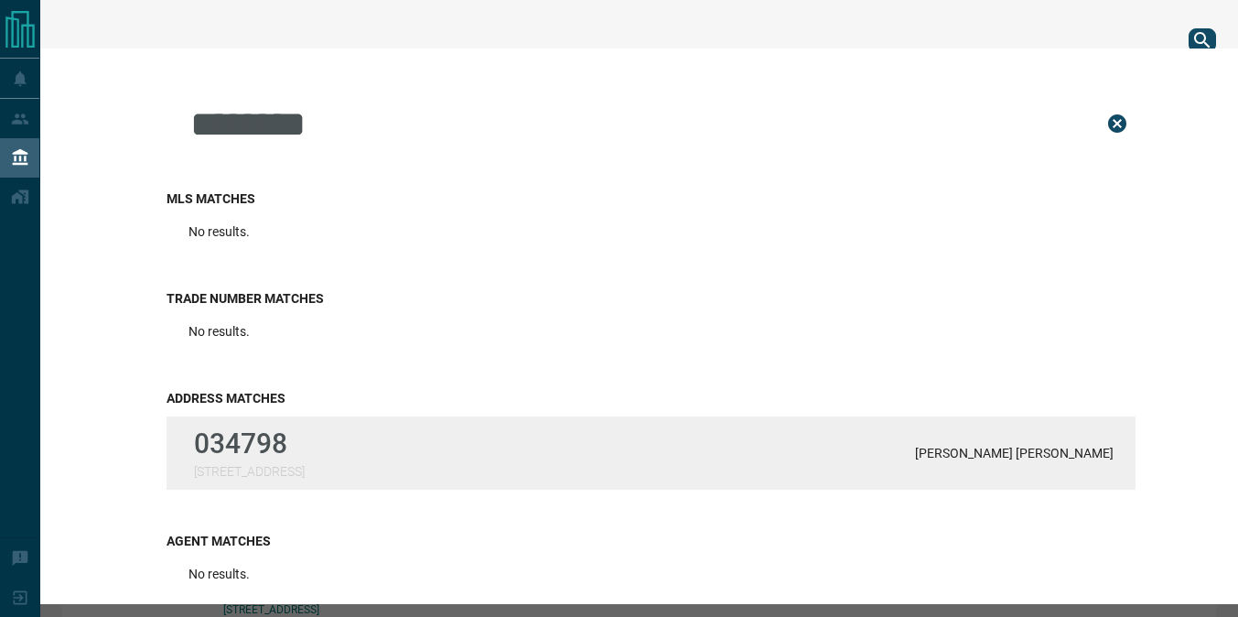
type input "********"
click at [271, 433] on p "034798" at bounding box center [249, 443] width 111 height 32
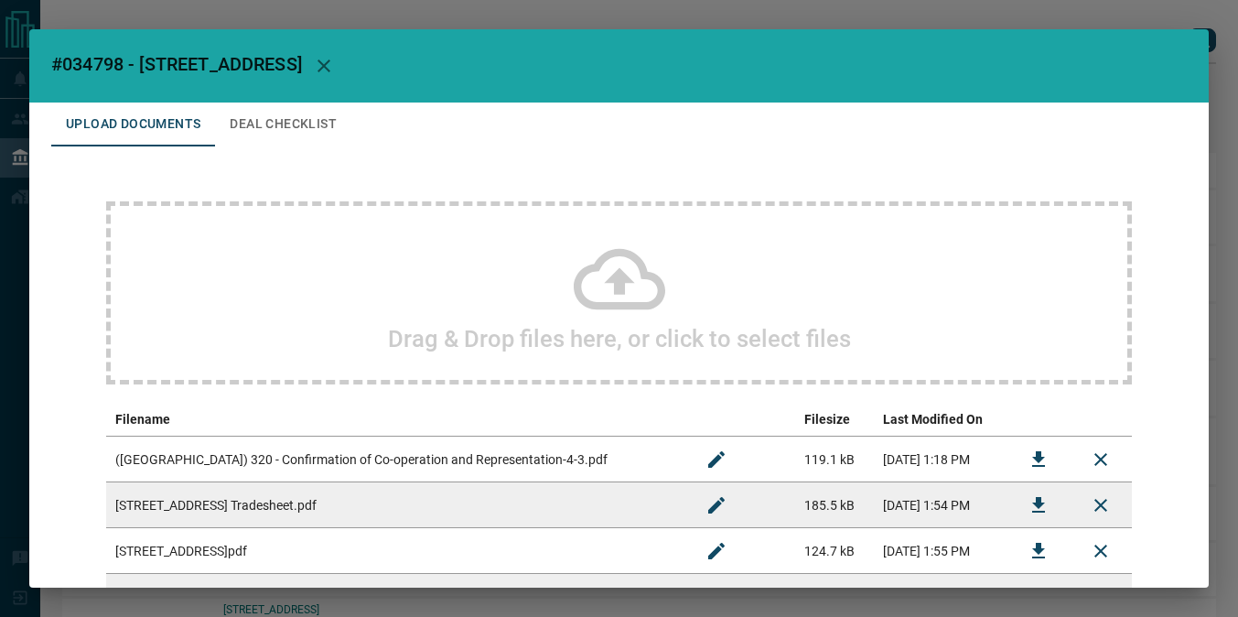
scroll to position [0, 0]
click at [335, 65] on icon "button" at bounding box center [324, 66] width 22 height 22
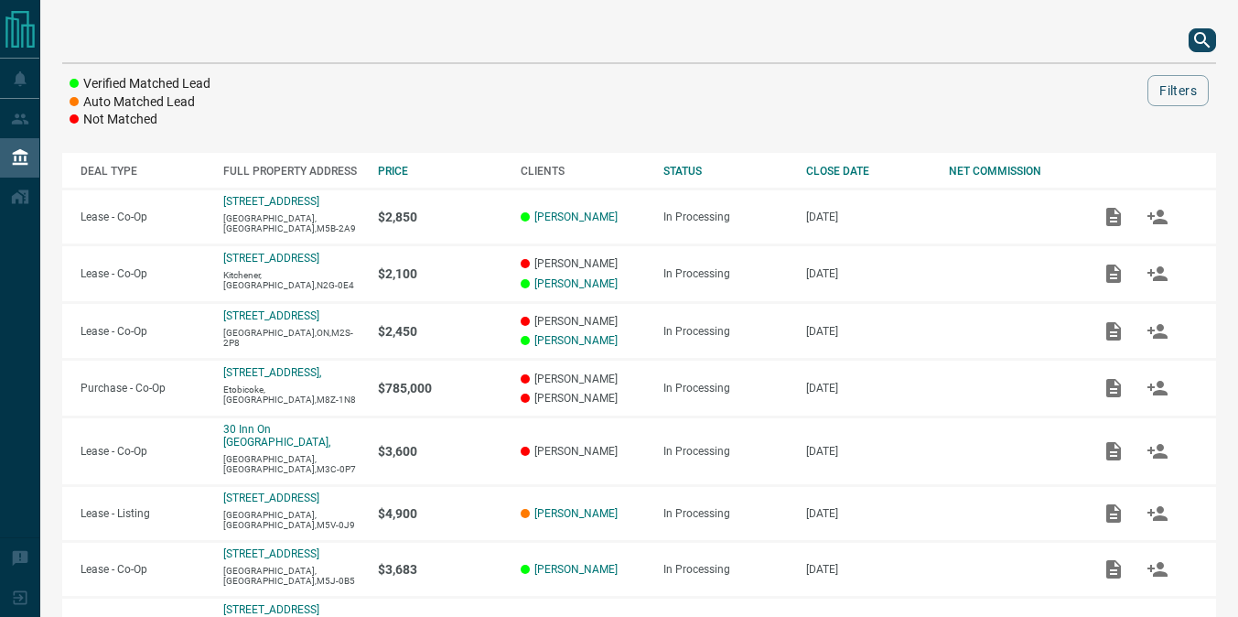
click at [1200, 41] on icon "search button" at bounding box center [1202, 40] width 22 height 22
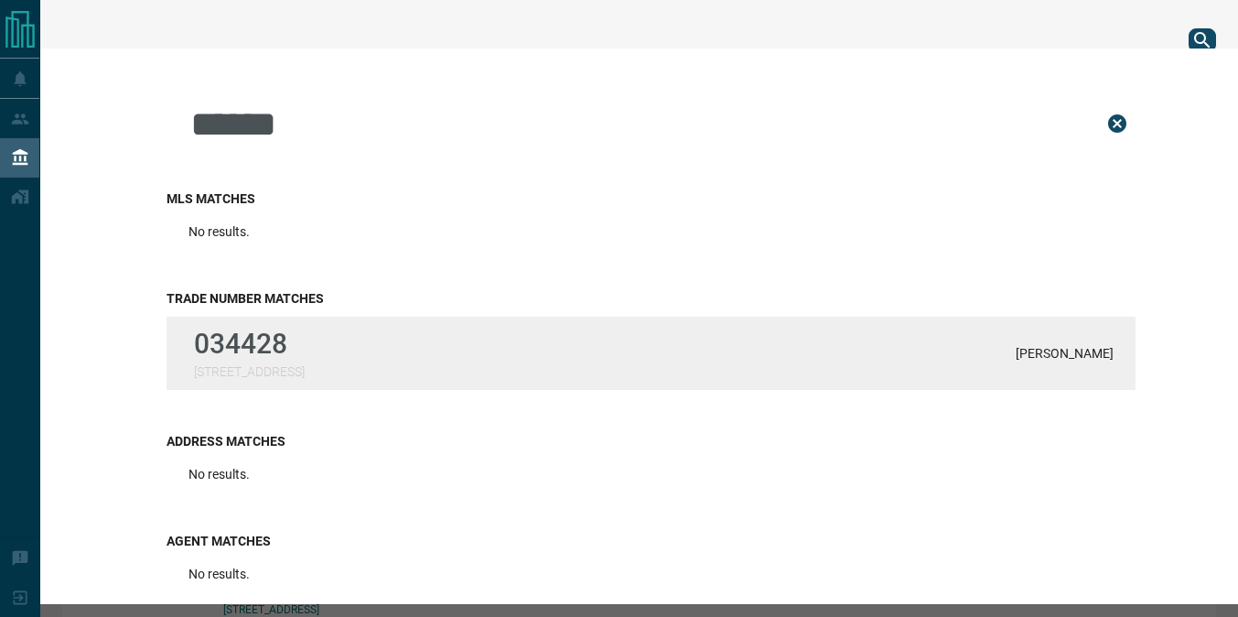
type input "******"
click at [377, 336] on div "034428 [STREET_ADDRESS][PERSON_NAME]" at bounding box center [650, 353] width 969 height 73
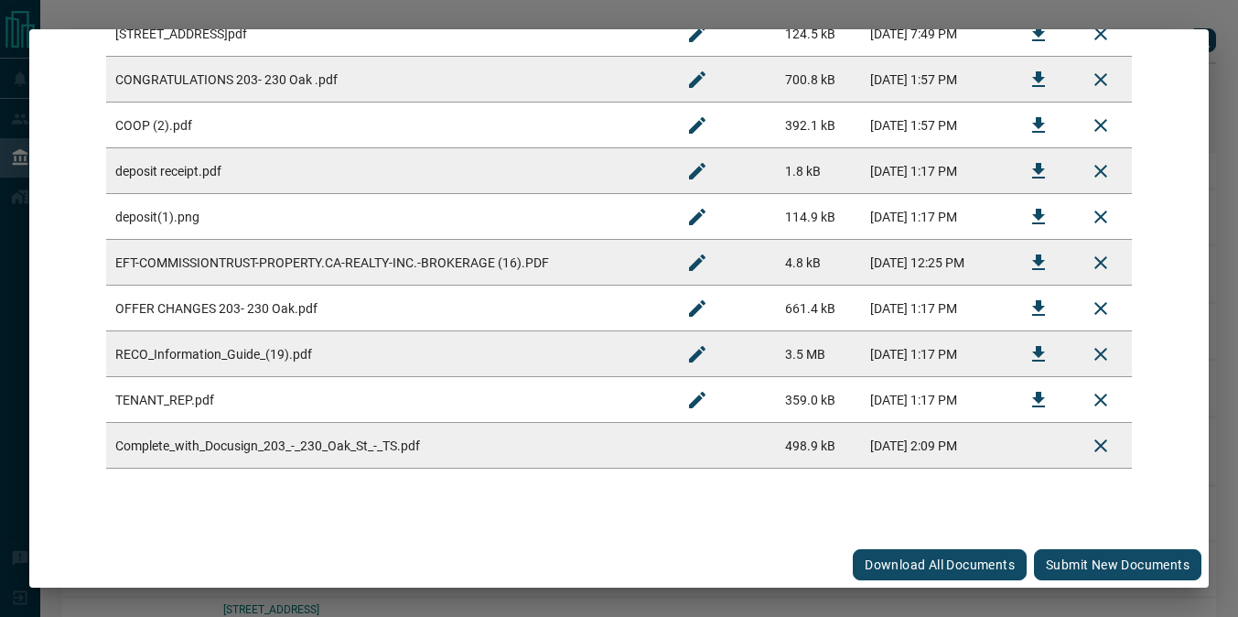
scroll to position [425, 0]
click at [1069, 553] on button "Submit new documents" at bounding box center [1117, 564] width 167 height 31
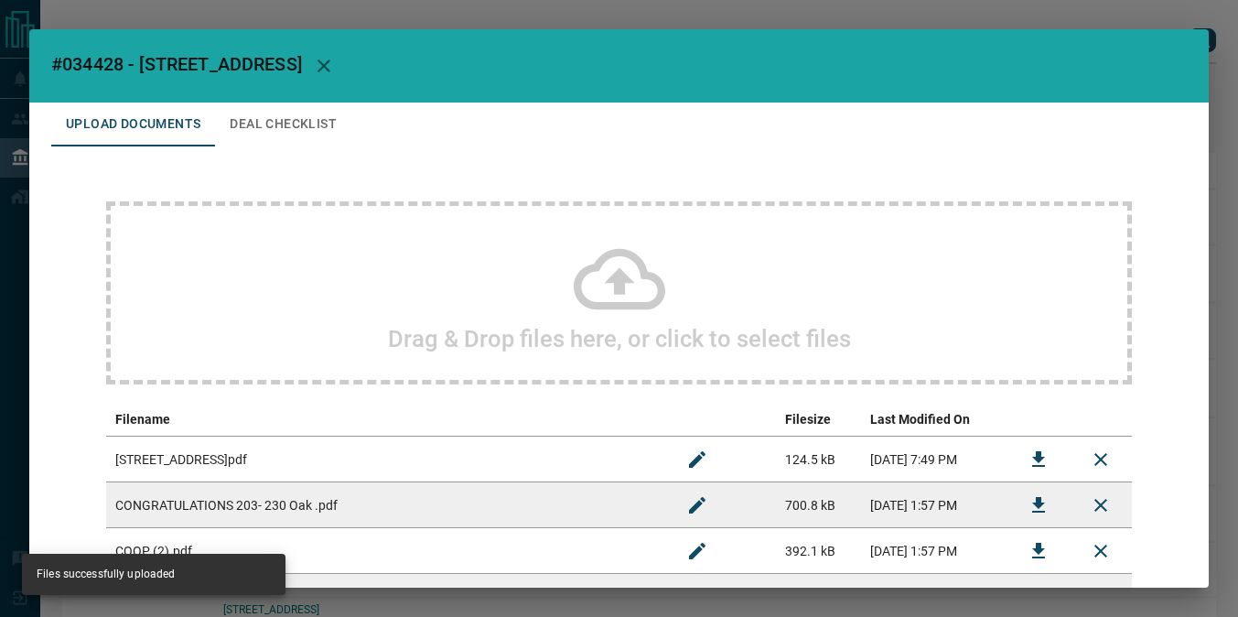
scroll to position [-2, 0]
click at [325, 59] on icon "button" at bounding box center [324, 66] width 22 height 22
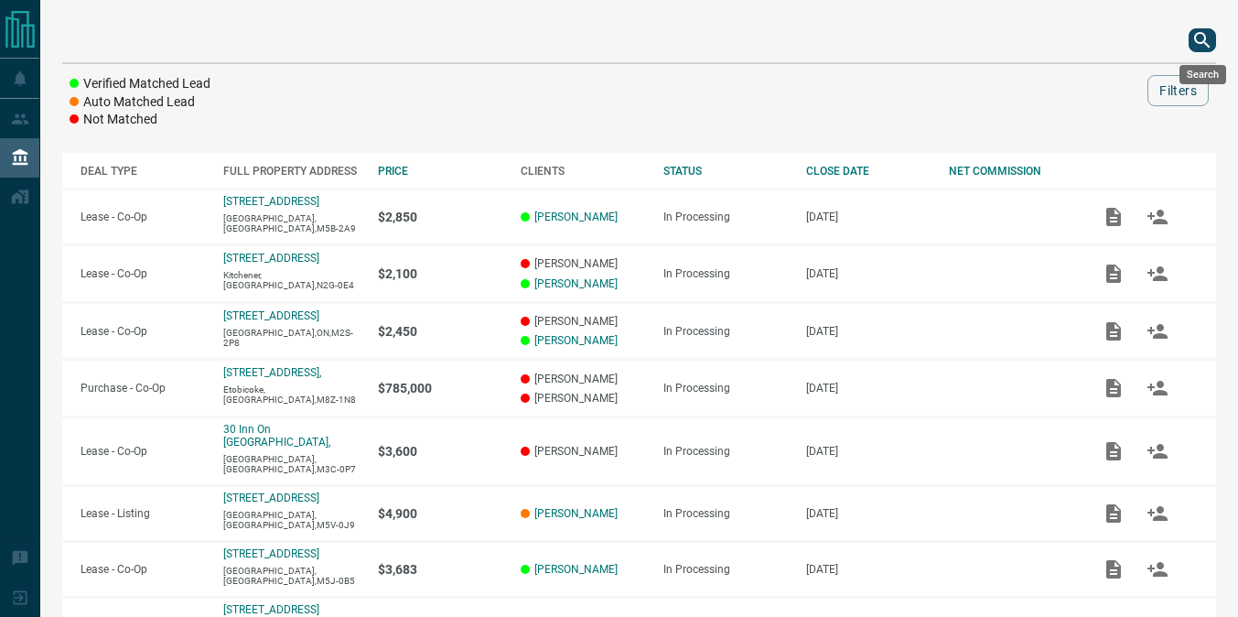
click at [1198, 36] on icon "search button" at bounding box center [1202, 40] width 22 height 22
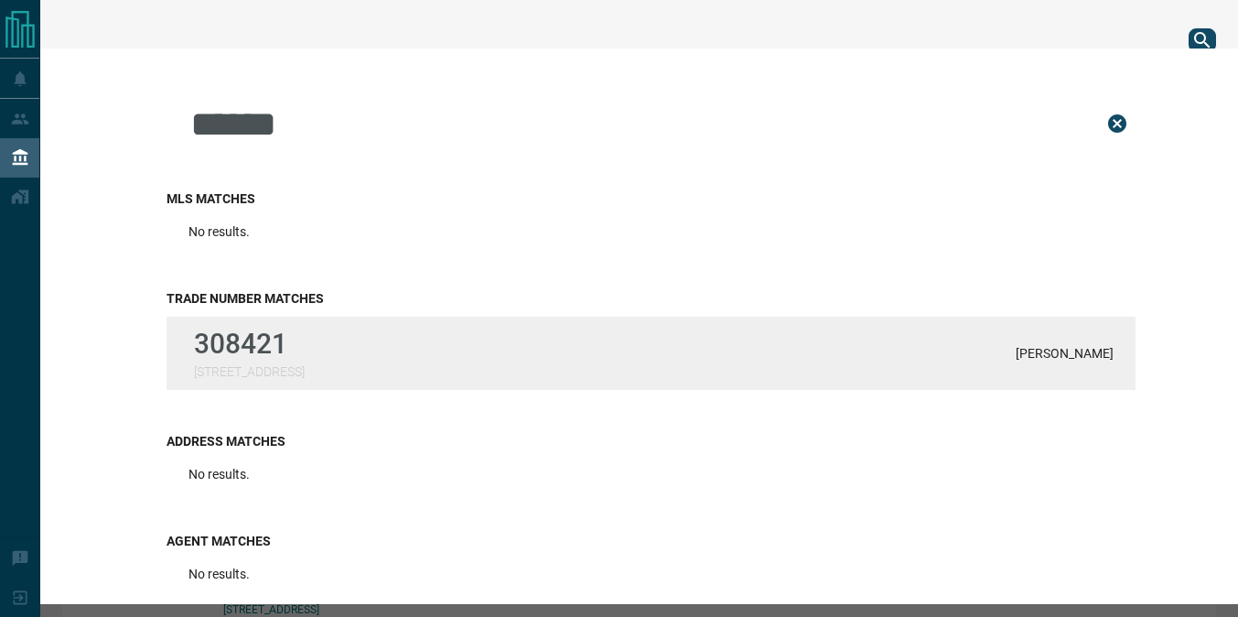
type input "******"
click at [350, 346] on div "308421 [STREET_ADDRESS][PERSON_NAME]" at bounding box center [650, 353] width 969 height 73
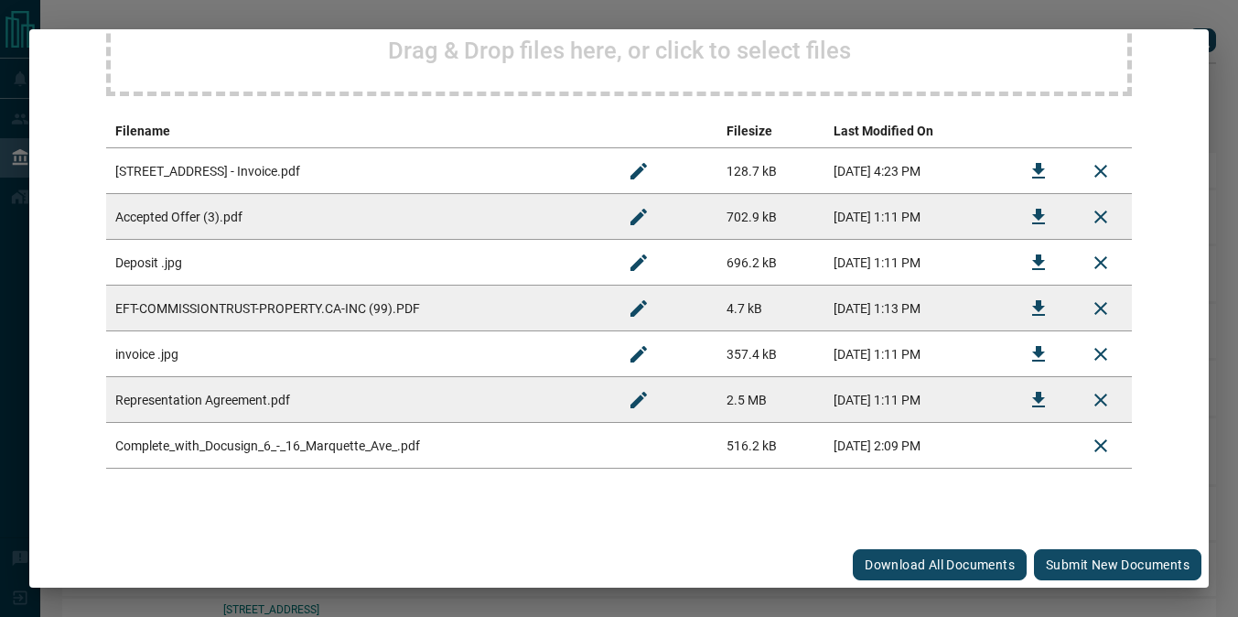
scroll to position [288, 0]
click at [1047, 567] on button "Submit new documents" at bounding box center [1117, 564] width 167 height 31
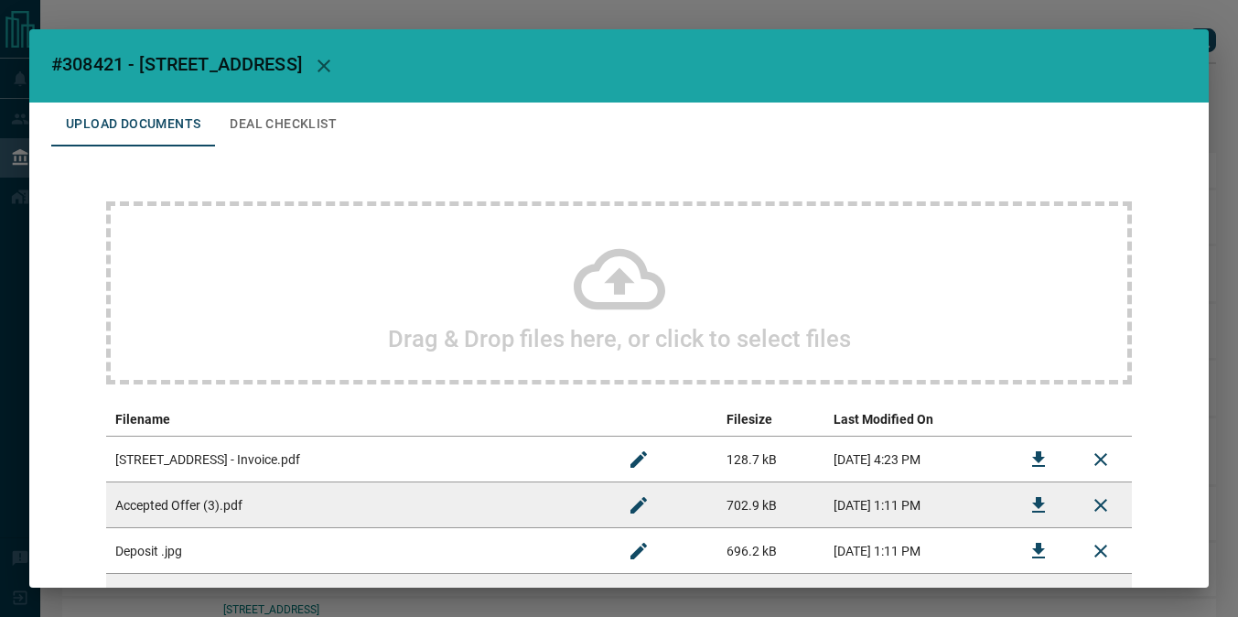
scroll to position [-5, 0]
click at [341, 85] on button "button" at bounding box center [324, 66] width 44 height 44
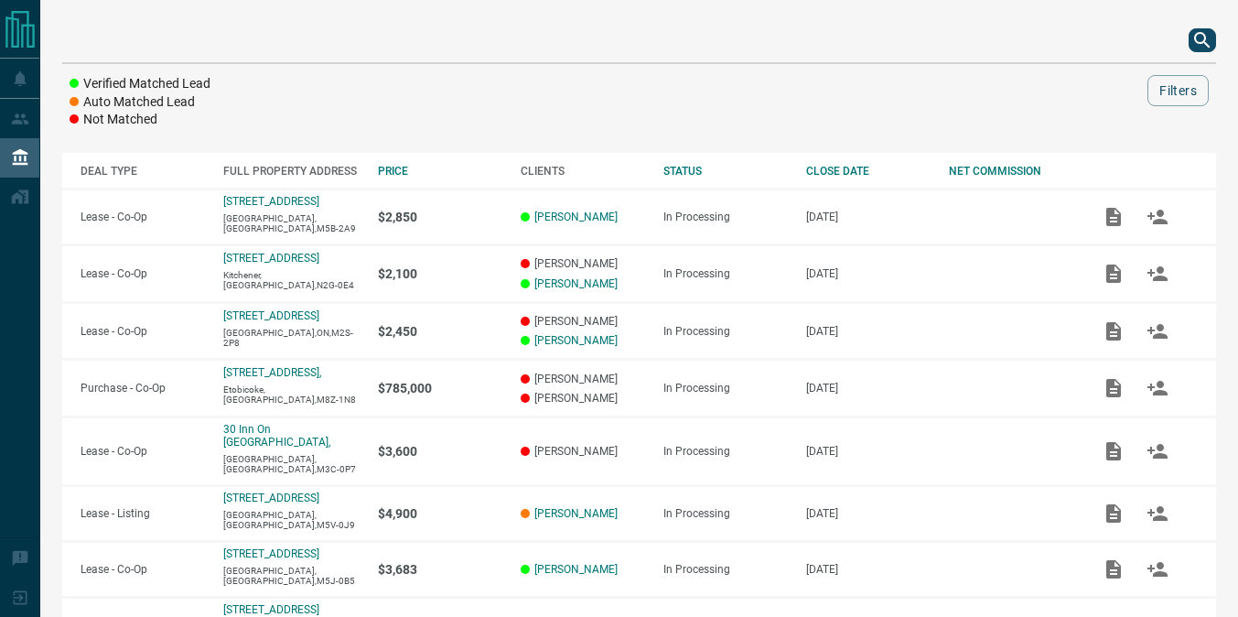
scroll to position [0, 0]
click at [1212, 48] on icon "search button" at bounding box center [1202, 40] width 22 height 22
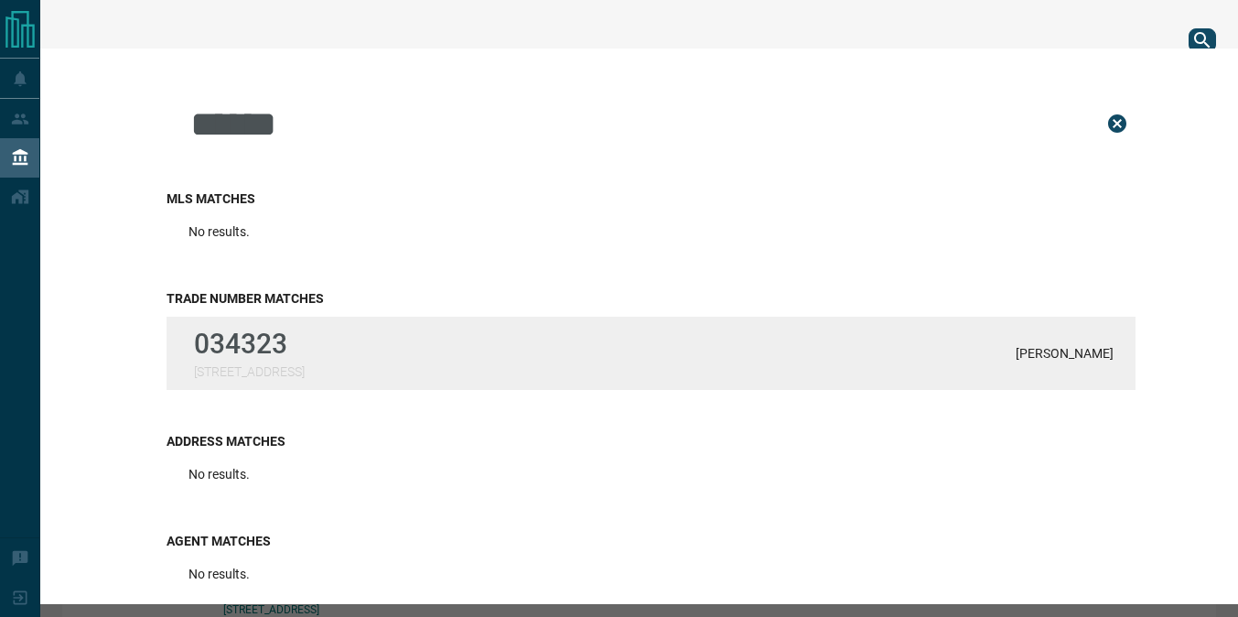
type input "******"
click at [373, 346] on div "034323 [STREET_ADDRESS][PERSON_NAME]" at bounding box center [650, 353] width 969 height 73
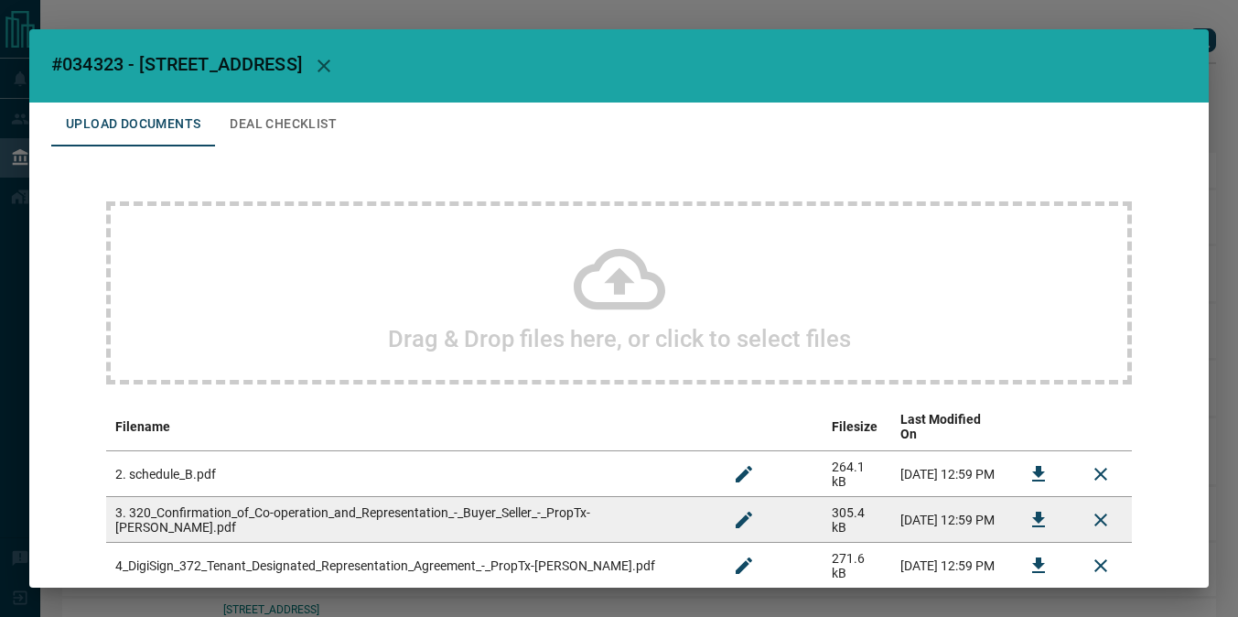
click at [335, 60] on icon "button" at bounding box center [324, 66] width 22 height 22
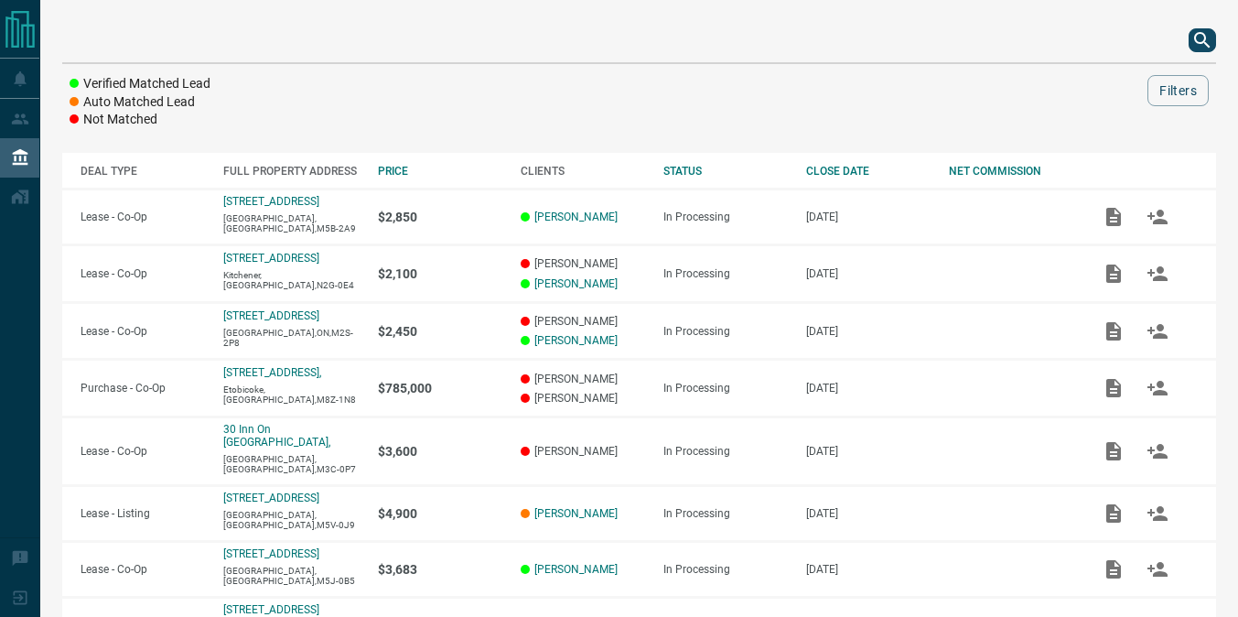
click at [1206, 40] on icon "search button" at bounding box center [1202, 40] width 22 height 22
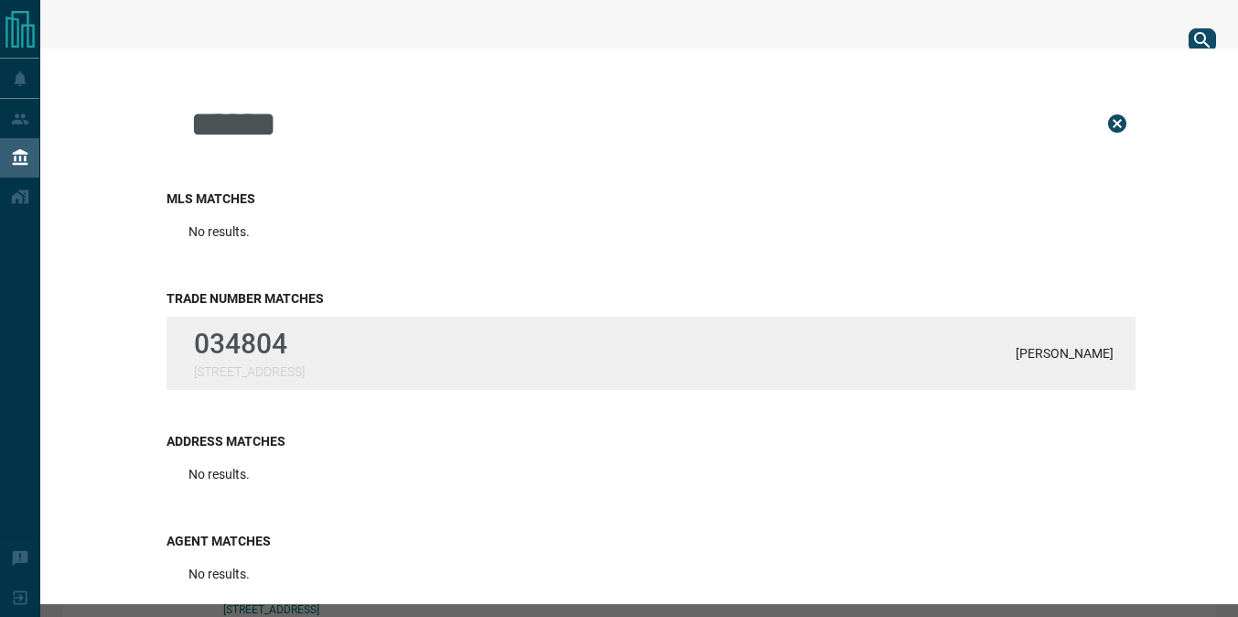
type input "******"
click at [248, 361] on div "034804 [STREET_ADDRESS]" at bounding box center [249, 352] width 111 height 51
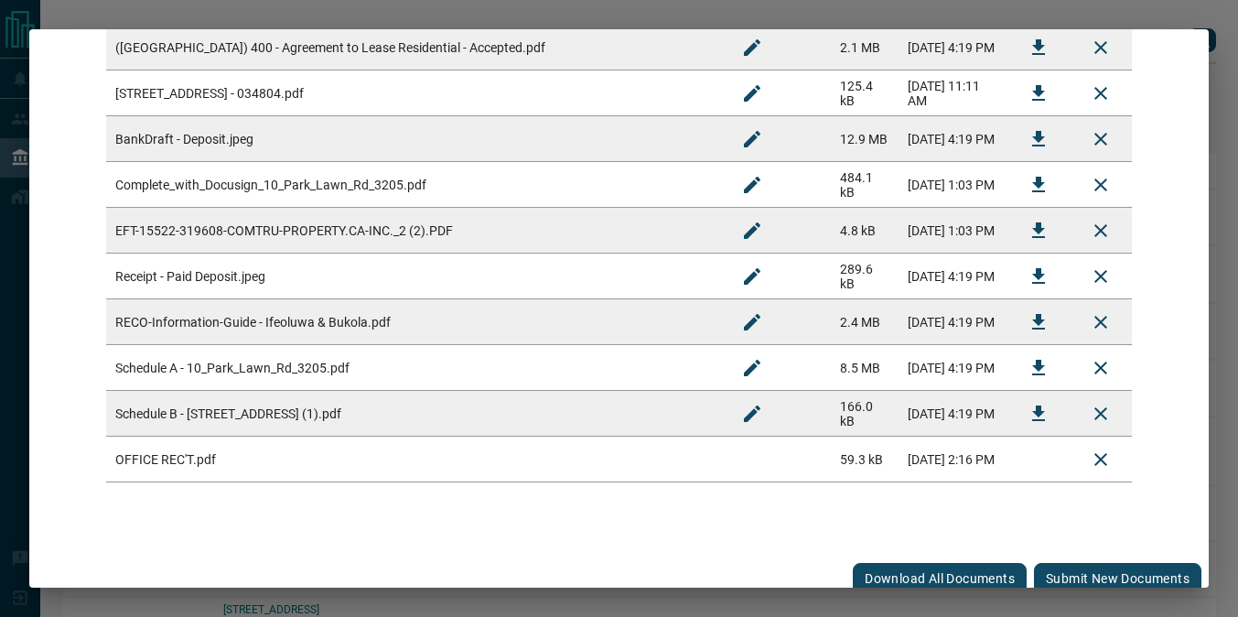
scroll to position [563, 0]
click at [1084, 564] on button "Submit new documents" at bounding box center [1117, 579] width 167 height 31
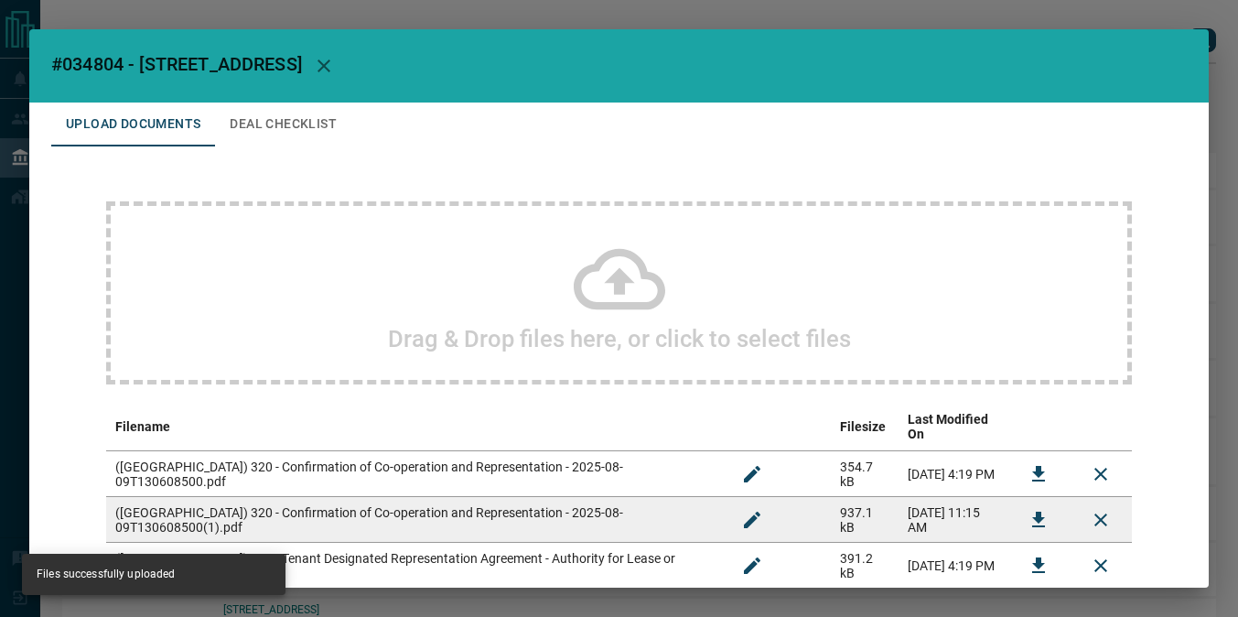
scroll to position [0, 0]
click at [236, 113] on button "Deal Checklist" at bounding box center [283, 124] width 136 height 44
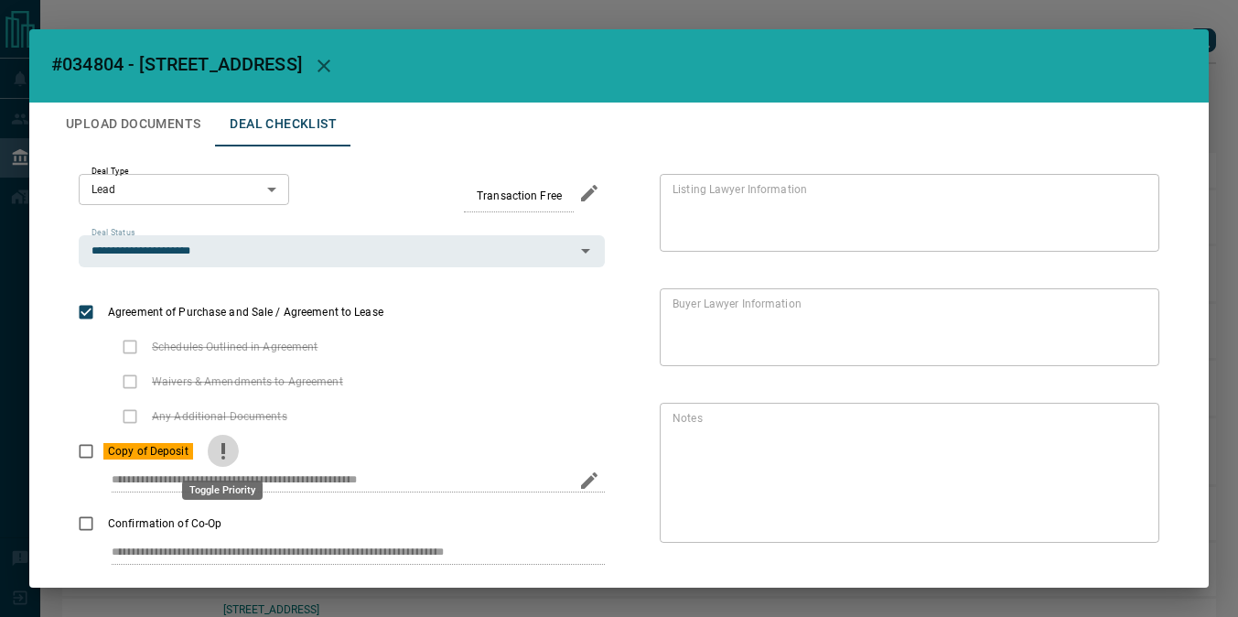
click at [214, 453] on icon "priority" at bounding box center [223, 451] width 22 height 22
